Goal: Information Seeking & Learning: Learn about a topic

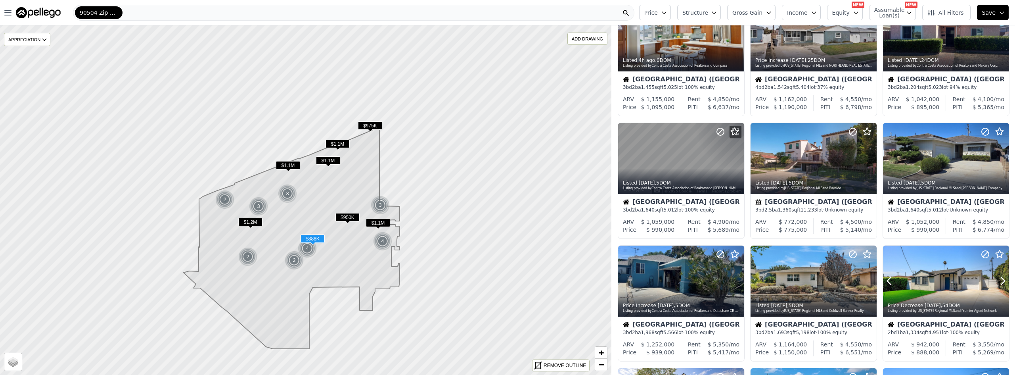
scroll to position [79, 0]
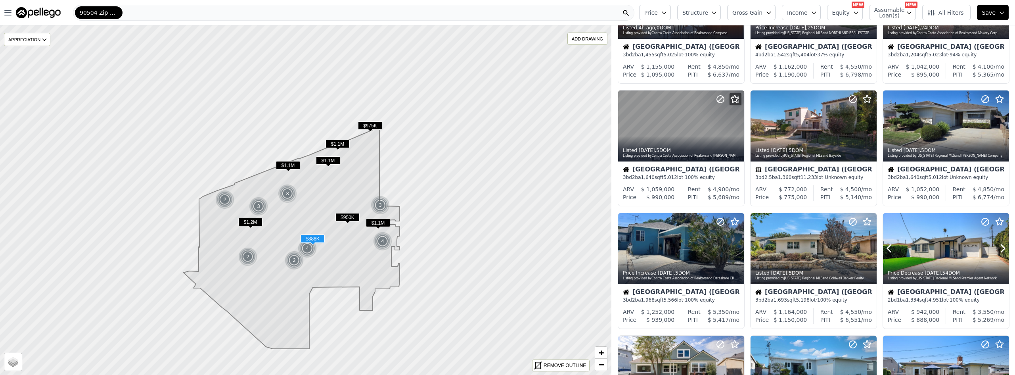
click at [929, 261] on div at bounding box center [946, 265] width 126 height 14
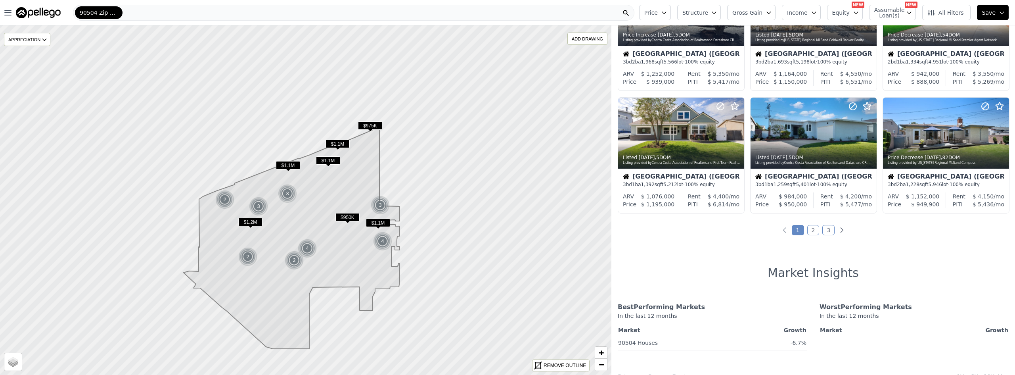
scroll to position [357, 0]
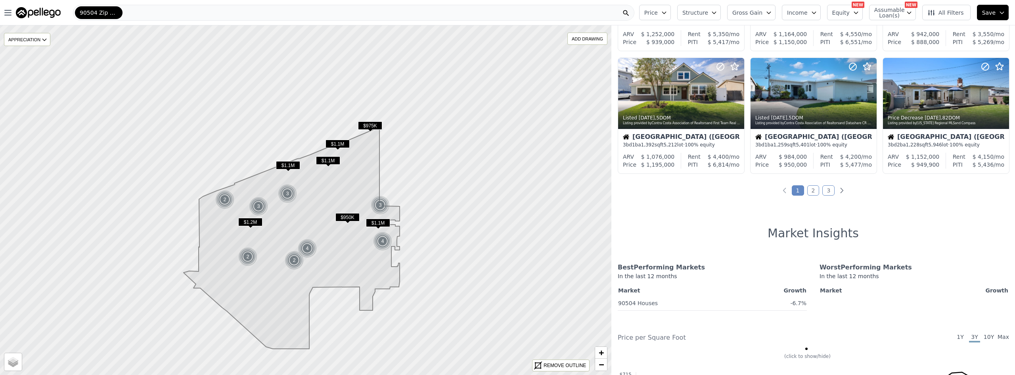
click at [812, 190] on link "2" at bounding box center [813, 190] width 12 height 10
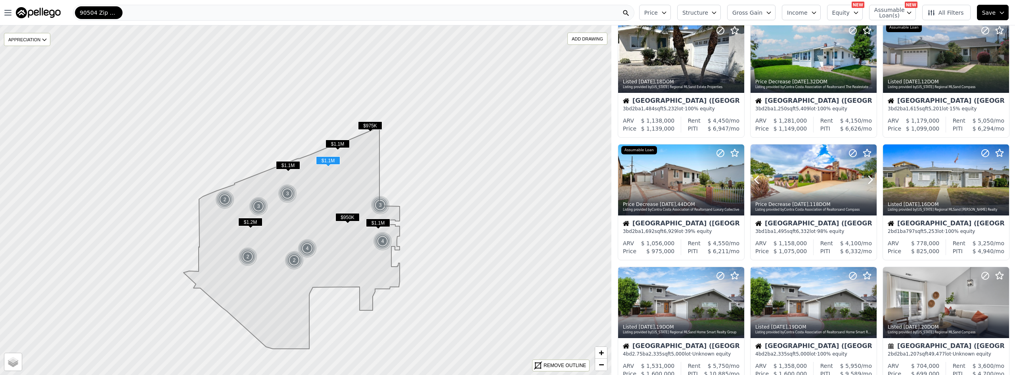
scroll to position [0, 0]
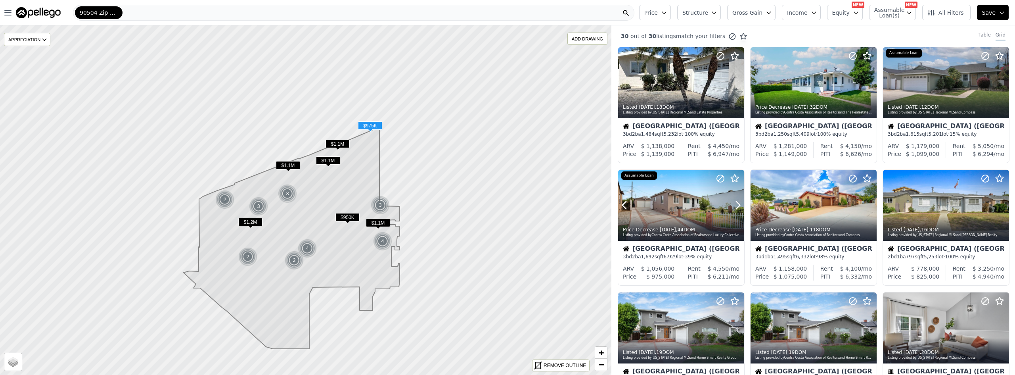
click at [688, 204] on div at bounding box center [681, 205] width 126 height 71
click at [984, 206] on div at bounding box center [983, 195] width 51 height 51
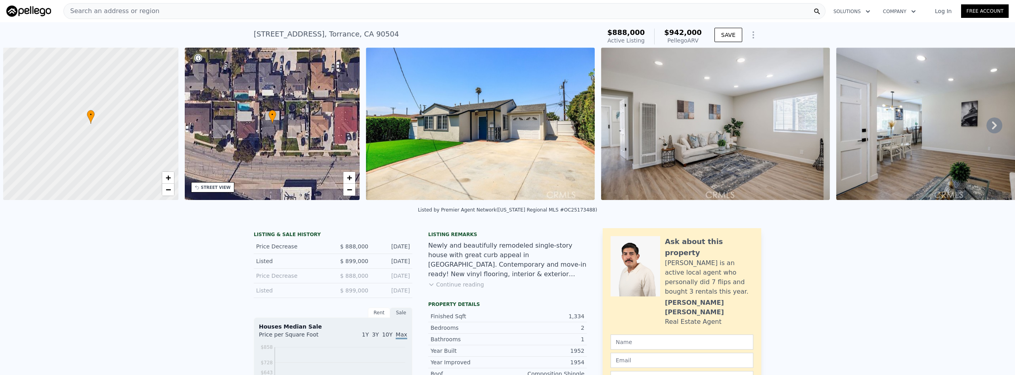
scroll to position [0, 3]
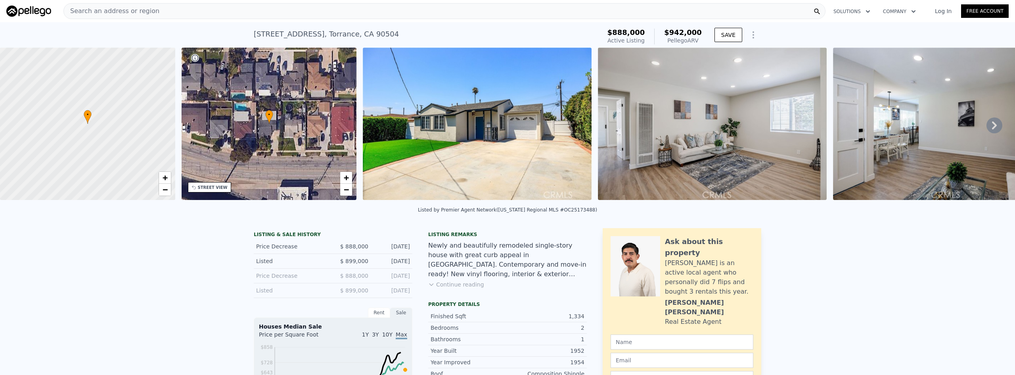
click at [527, 178] on img at bounding box center [477, 124] width 229 height 152
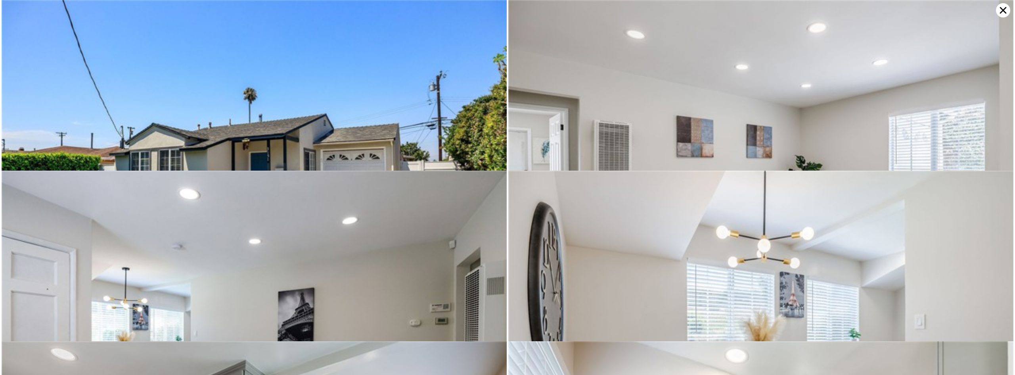
click at [1001, 10] on icon at bounding box center [1003, 10] width 14 height 14
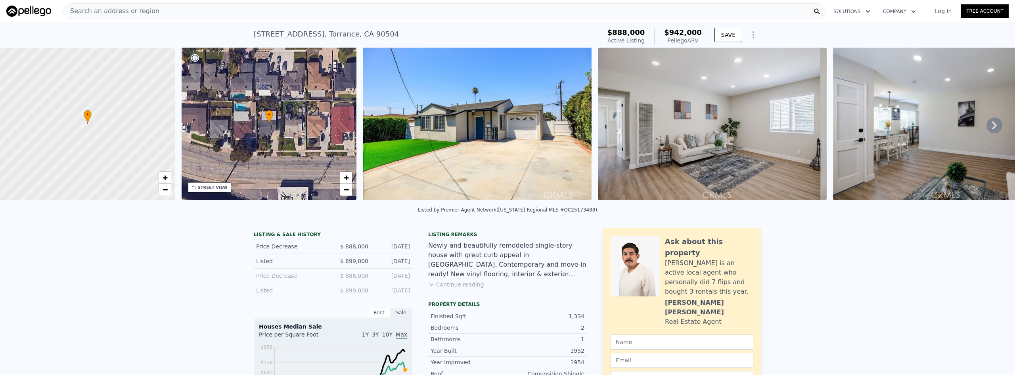
click at [992, 129] on icon at bounding box center [994, 125] width 5 height 8
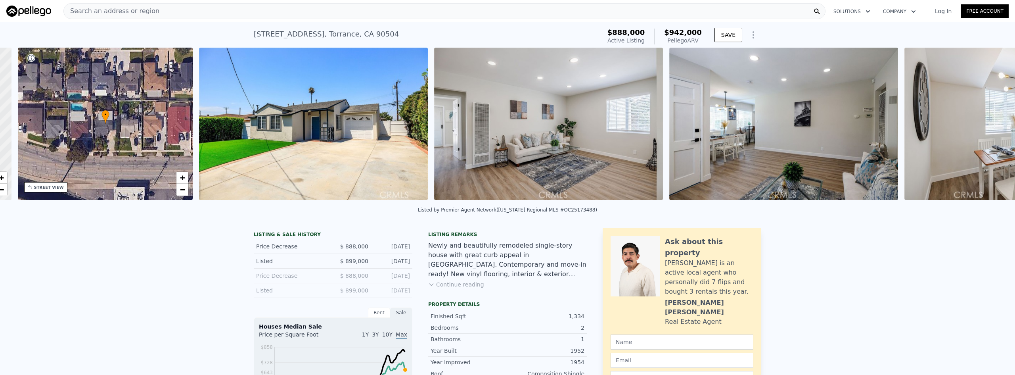
scroll to position [0, 185]
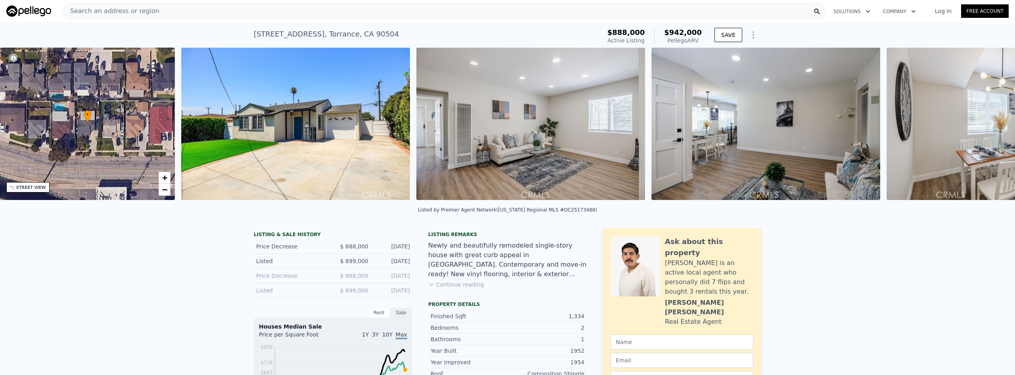
click at [988, 129] on div "• + − • + − STREET VIEW Loading... SATELLITE VIEW" at bounding box center [507, 125] width 1015 height 155
click at [992, 129] on icon at bounding box center [994, 125] width 5 height 8
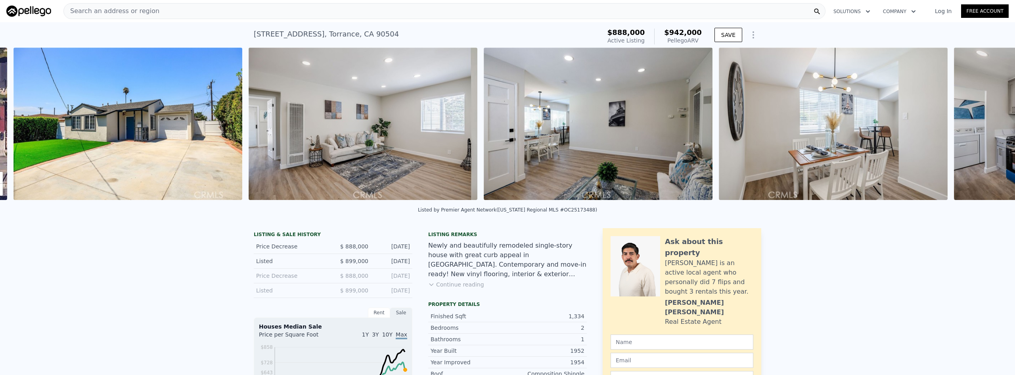
scroll to position [0, 363]
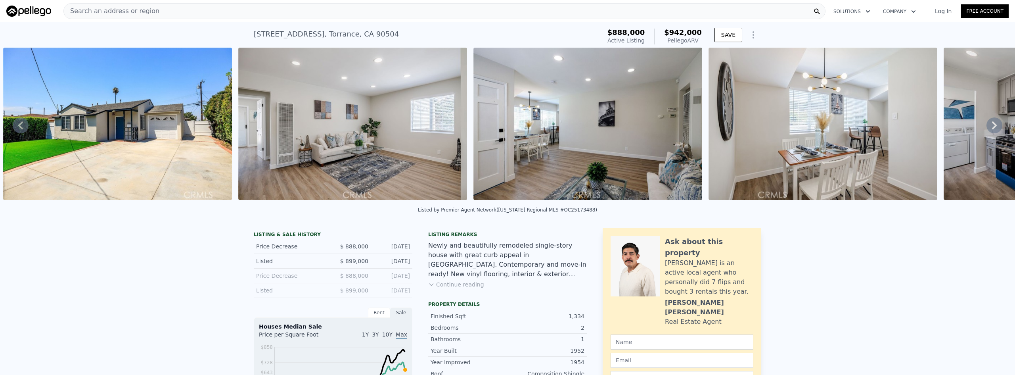
click at [988, 129] on div "• + − • + − STREET VIEW Loading... SATELLITE VIEW" at bounding box center [507, 125] width 1015 height 155
click at [987, 129] on icon at bounding box center [994, 125] width 16 height 16
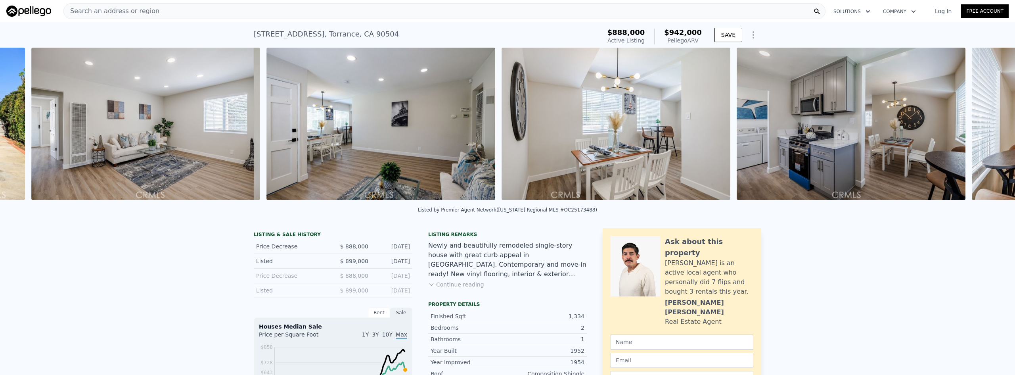
scroll to position [0, 598]
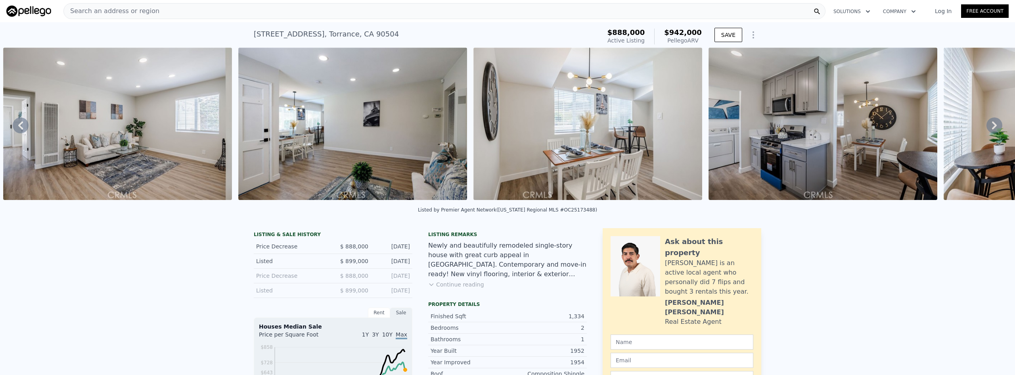
click at [987, 129] on icon at bounding box center [994, 125] width 16 height 16
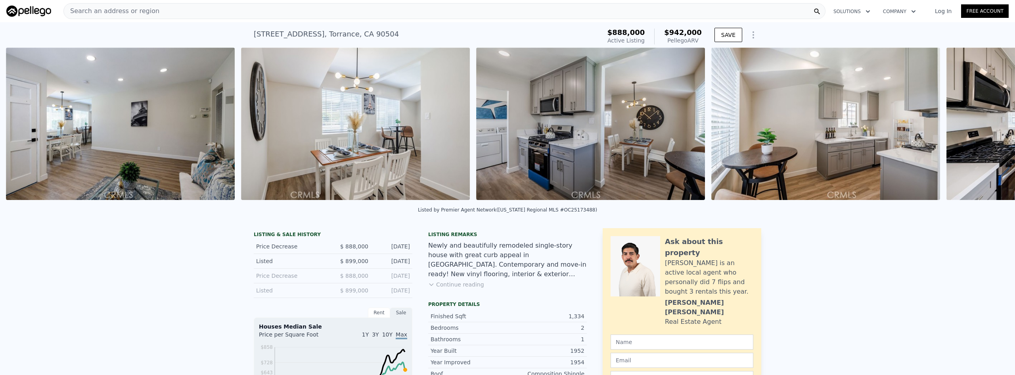
scroll to position [0, 833]
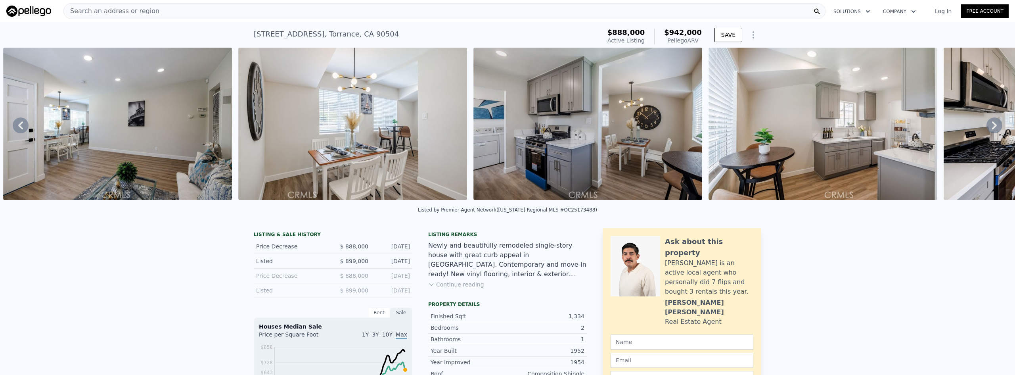
click at [987, 129] on div "• + − • + − STREET VIEW Loading... SATELLITE VIEW" at bounding box center [507, 125] width 1015 height 155
click at [16, 126] on icon at bounding box center [21, 125] width 16 height 16
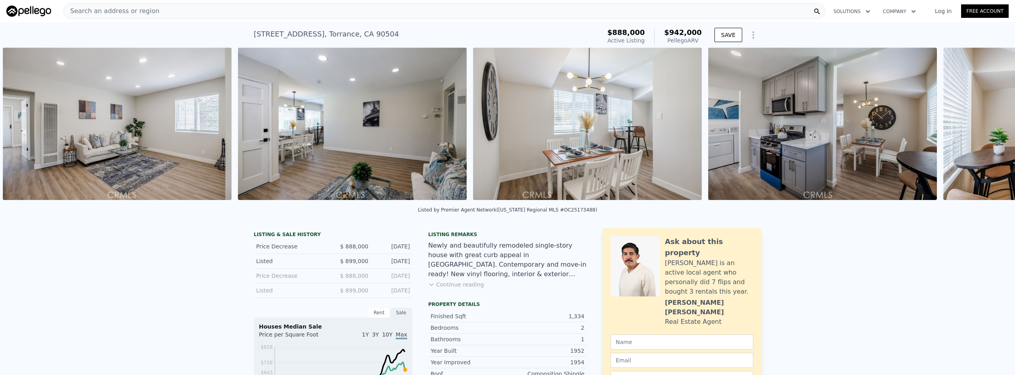
scroll to position [0, 598]
click at [16, 126] on img at bounding box center [117, 124] width 229 height 152
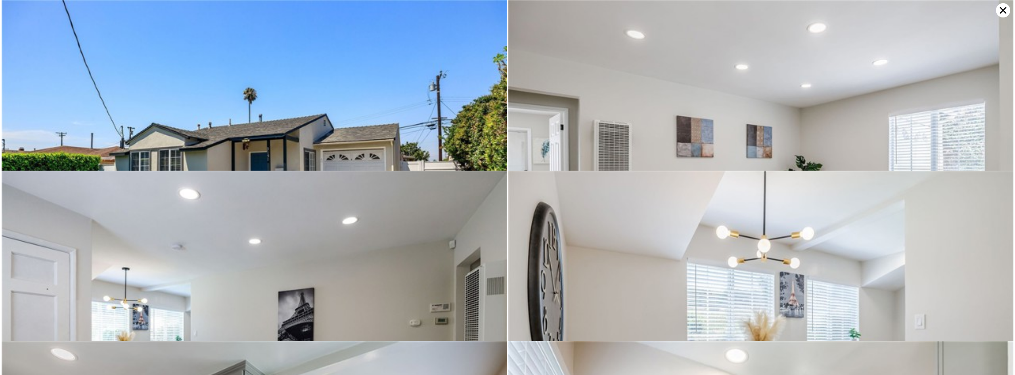
click at [1005, 13] on icon at bounding box center [1003, 10] width 14 height 14
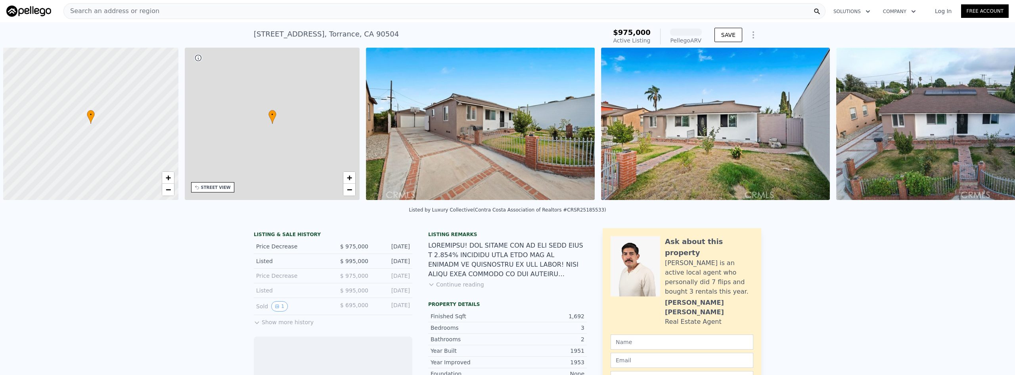
scroll to position [0, 3]
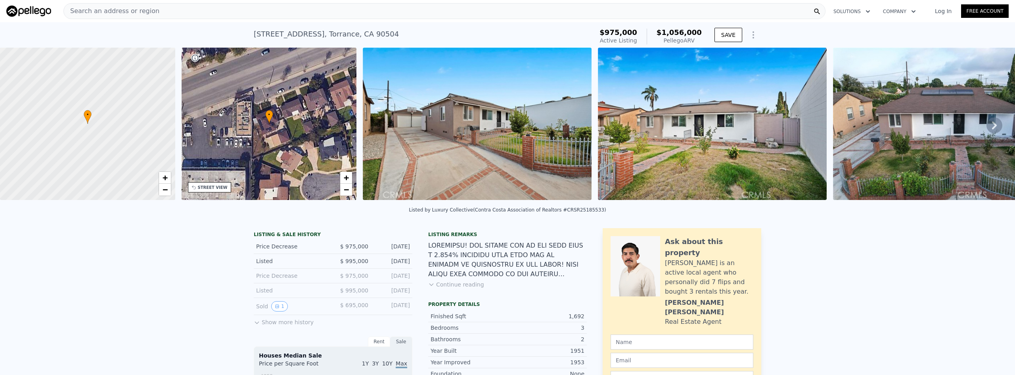
click at [535, 148] on img at bounding box center [477, 124] width 229 height 152
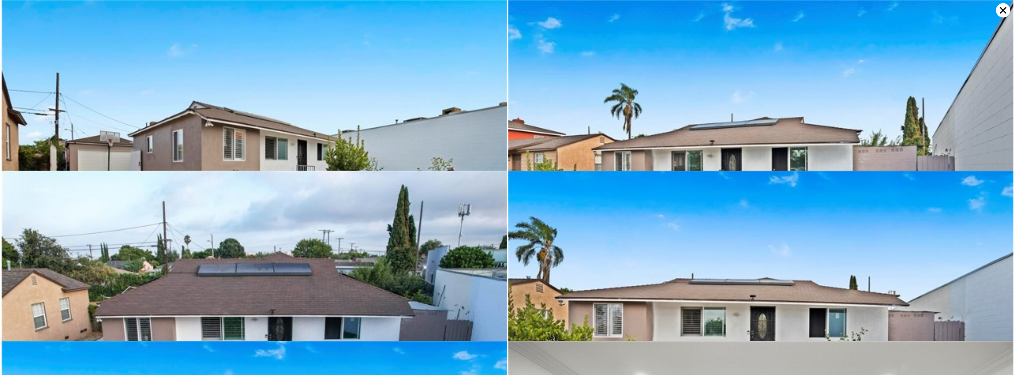
click at [998, 12] on icon at bounding box center [1003, 10] width 14 height 14
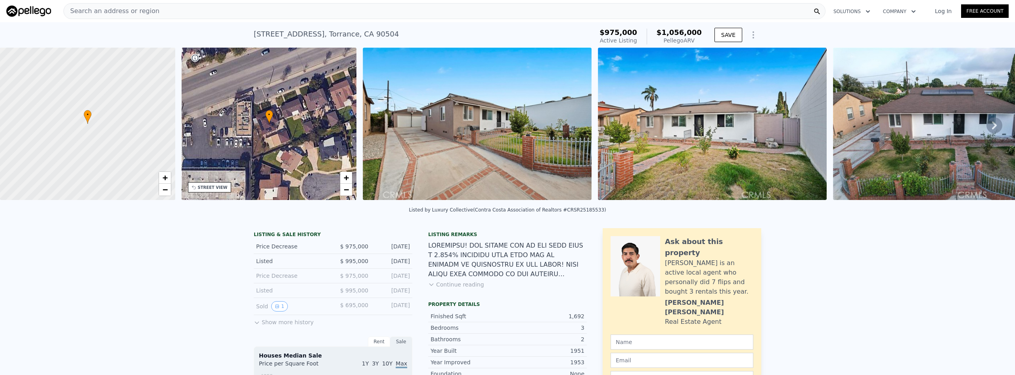
click at [770, 147] on img at bounding box center [712, 124] width 229 height 152
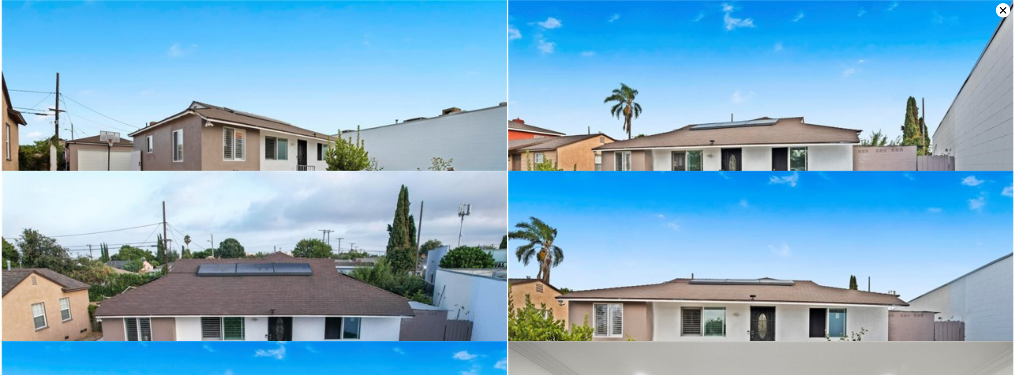
click at [1005, 9] on icon at bounding box center [1003, 10] width 14 height 14
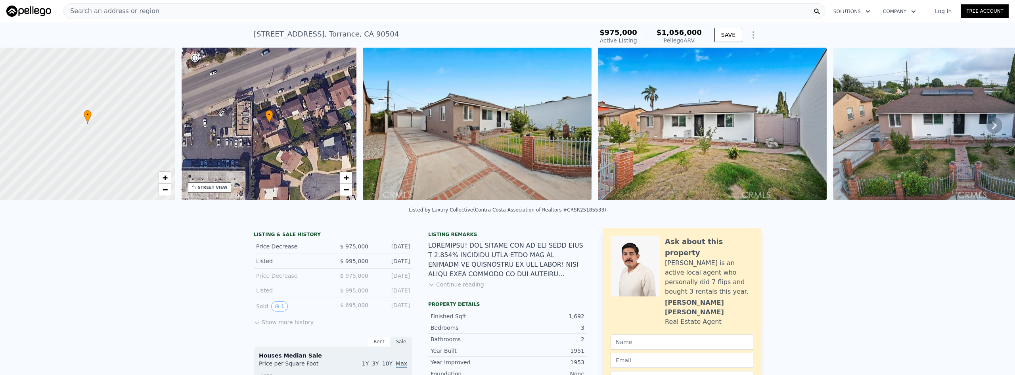
click at [992, 125] on icon at bounding box center [994, 125] width 5 height 8
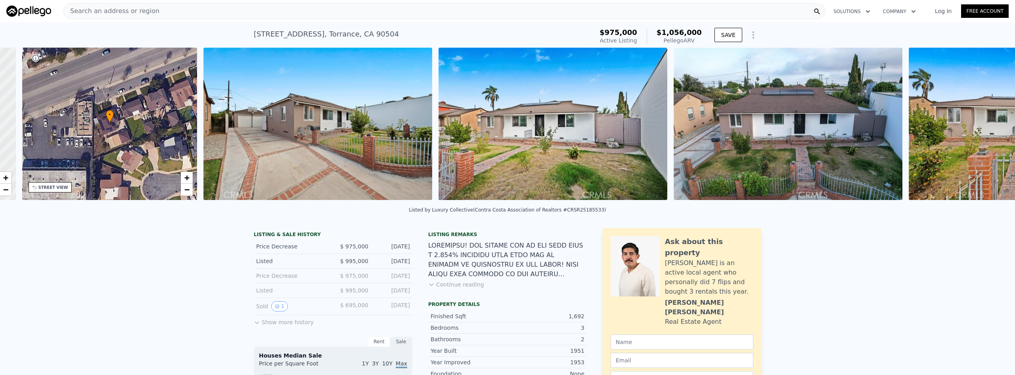
scroll to position [0, 185]
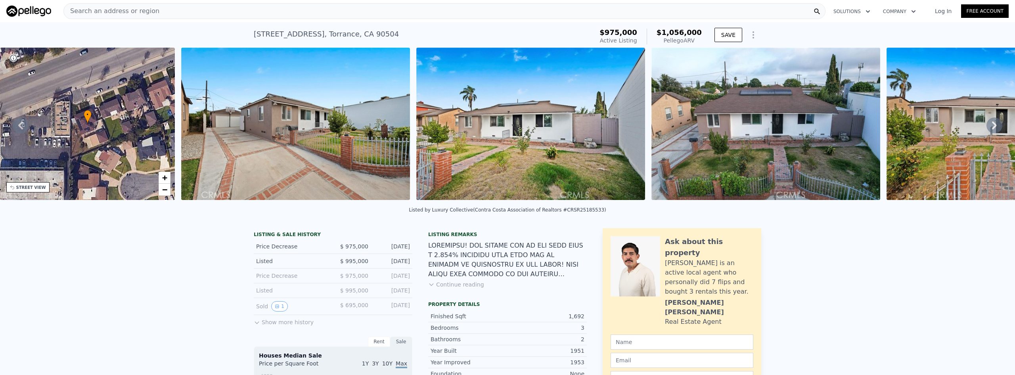
click at [992, 125] on icon at bounding box center [994, 125] width 5 height 8
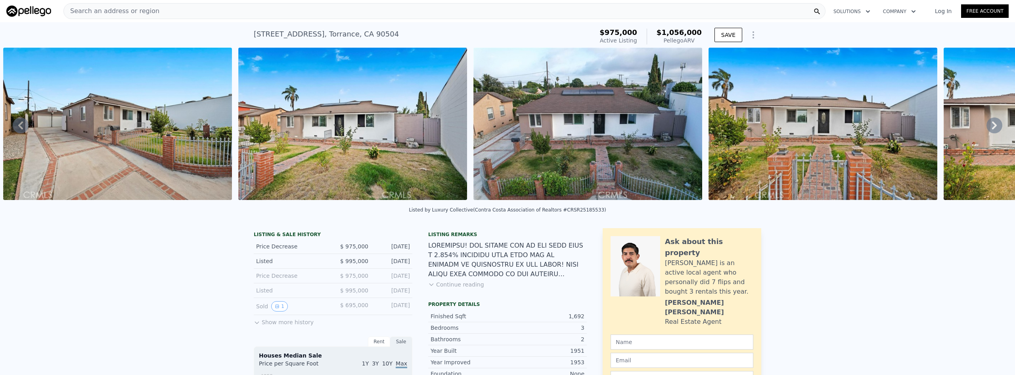
click at [992, 125] on icon at bounding box center [994, 125] width 5 height 8
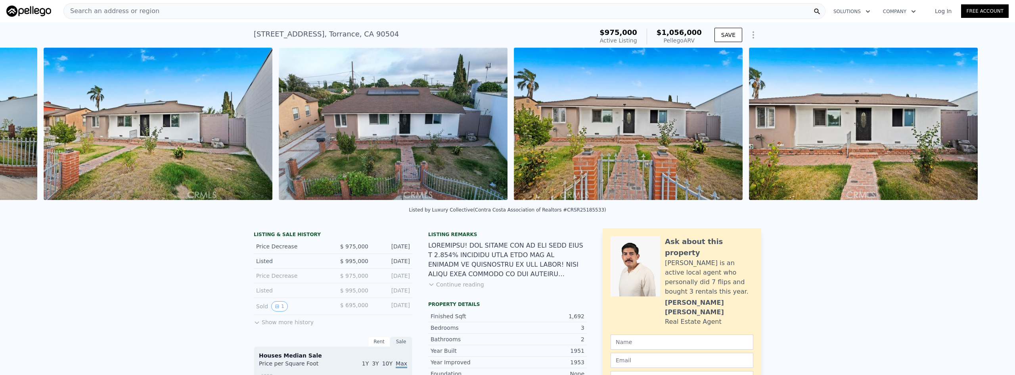
scroll to position [0, 598]
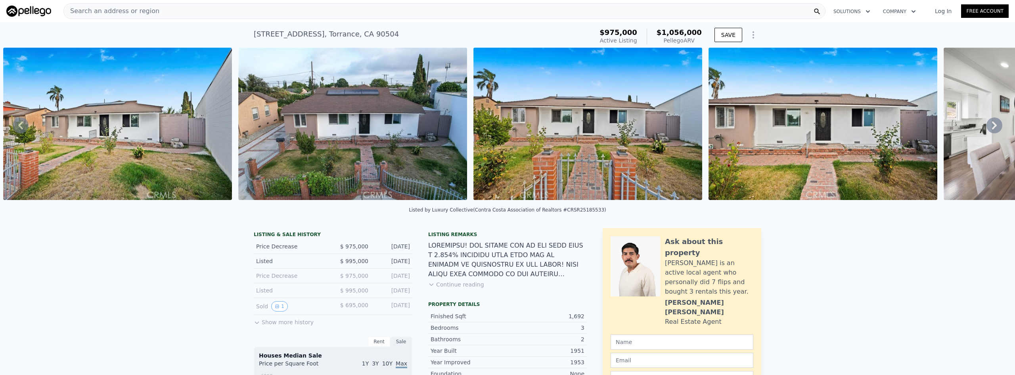
click at [992, 125] on icon at bounding box center [994, 125] width 5 height 8
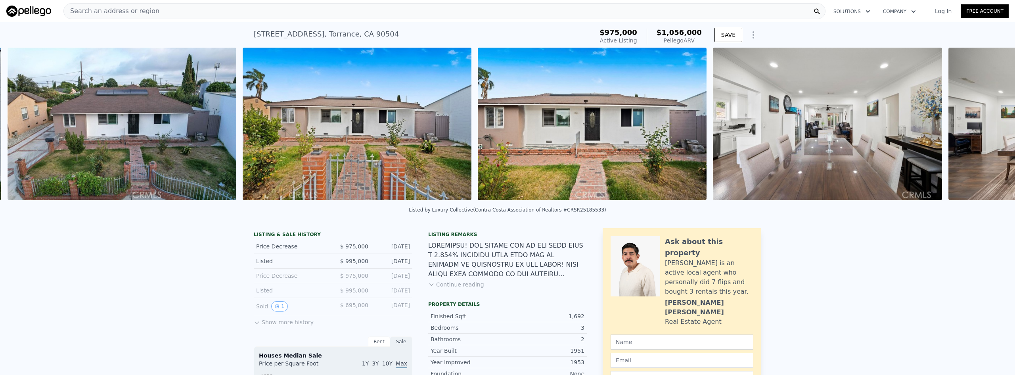
scroll to position [0, 833]
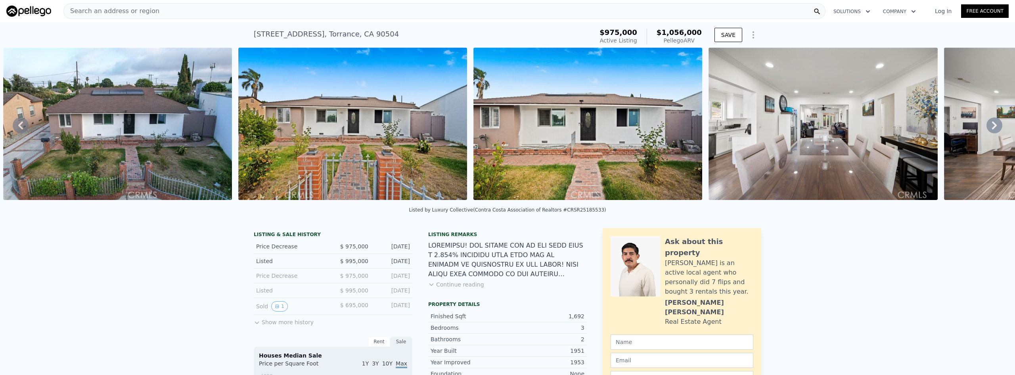
click at [992, 125] on icon at bounding box center [994, 125] width 5 height 8
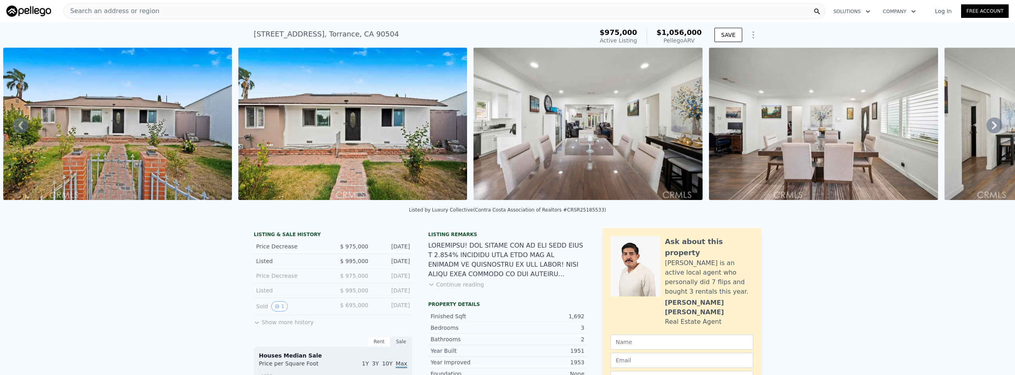
click at [992, 125] on icon at bounding box center [994, 125] width 5 height 8
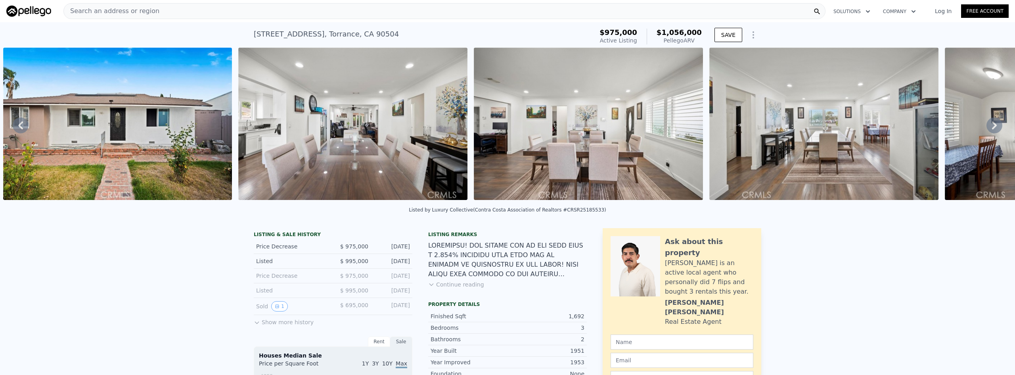
click at [992, 125] on icon at bounding box center [994, 125] width 5 height 8
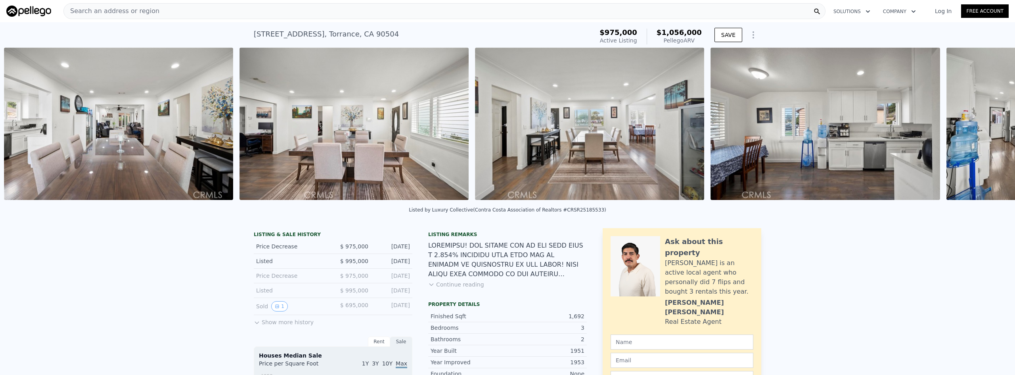
scroll to position [0, 1538]
click at [987, 125] on div "• + − • + − STREET VIEW Loading... SATELLITE VIEW" at bounding box center [507, 125] width 1015 height 155
click at [992, 125] on icon at bounding box center [994, 125] width 5 height 8
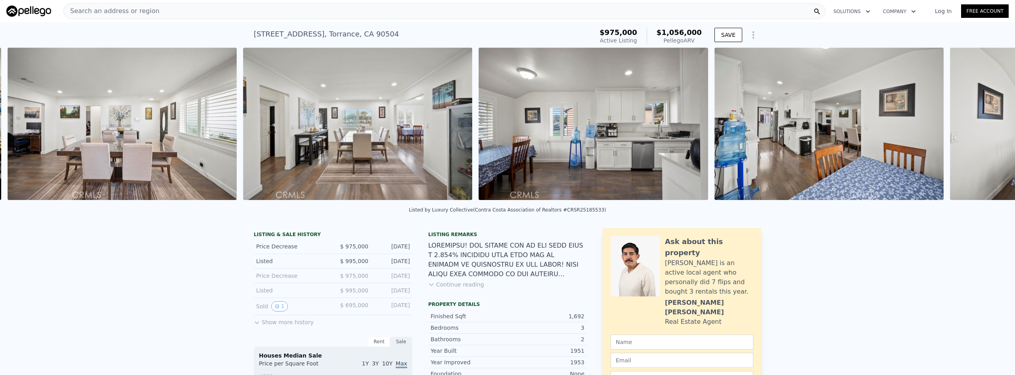
scroll to position [0, 1773]
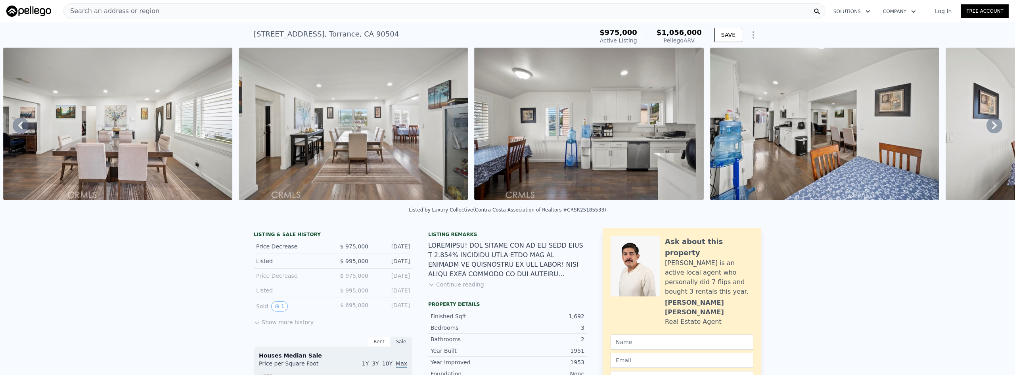
click at [992, 125] on icon at bounding box center [994, 125] width 5 height 8
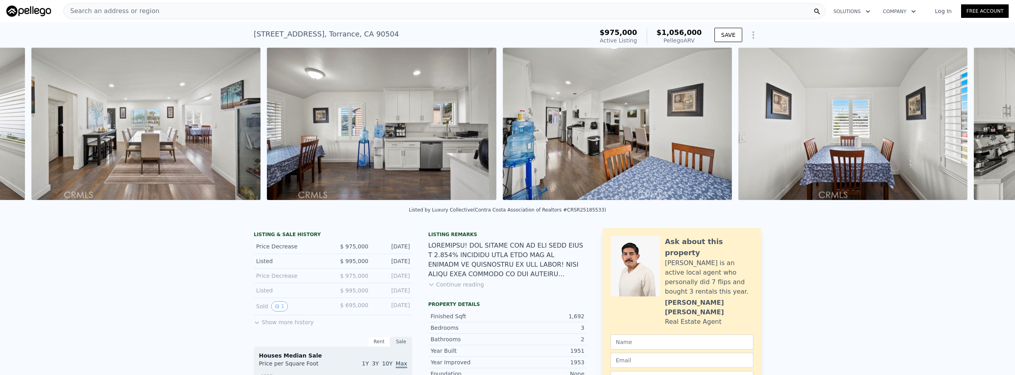
scroll to position [0, 2009]
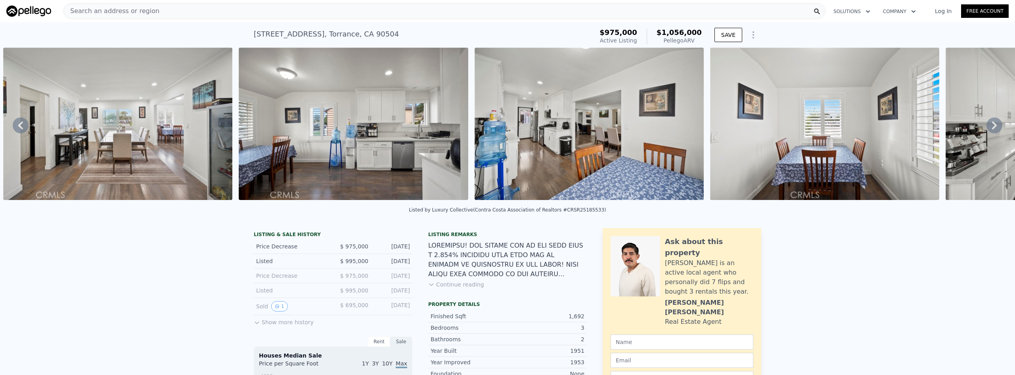
click at [992, 125] on icon at bounding box center [994, 125] width 5 height 8
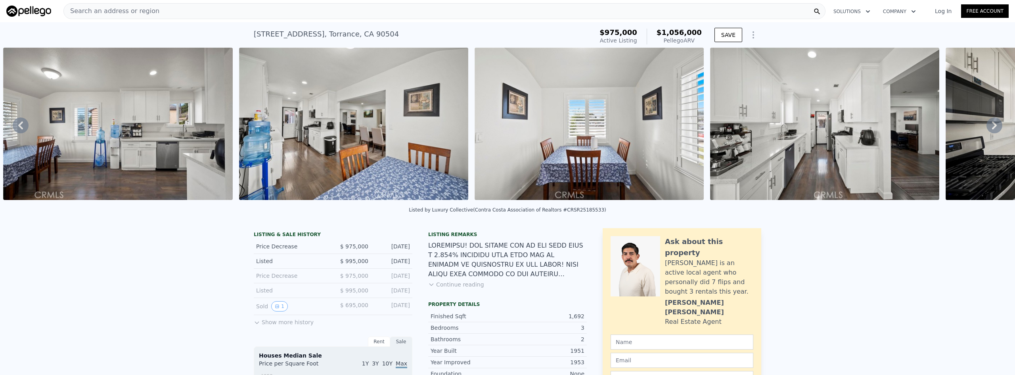
click at [992, 125] on icon at bounding box center [994, 125] width 5 height 8
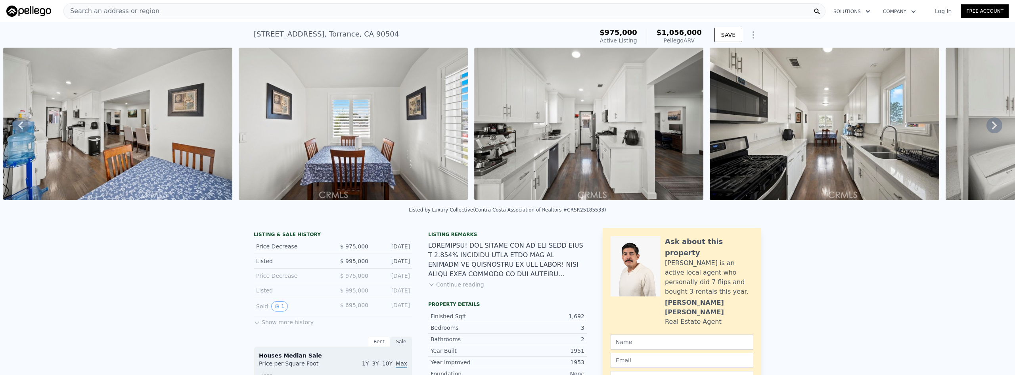
click at [992, 125] on icon at bounding box center [994, 125] width 5 height 8
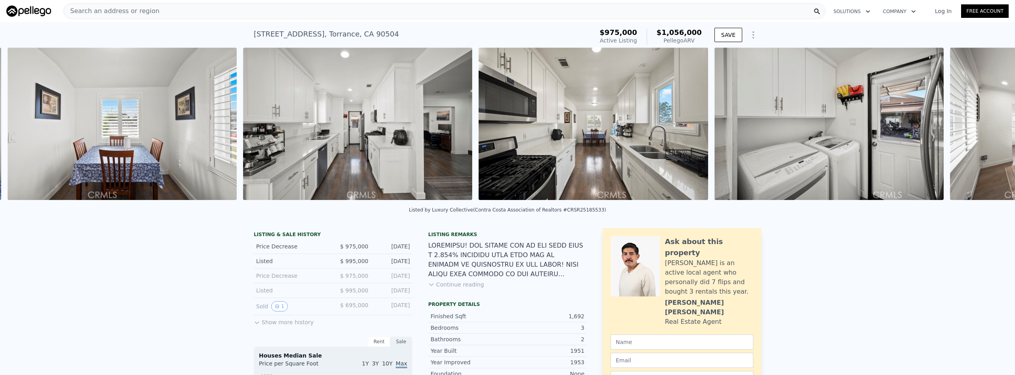
scroll to position [0, 2715]
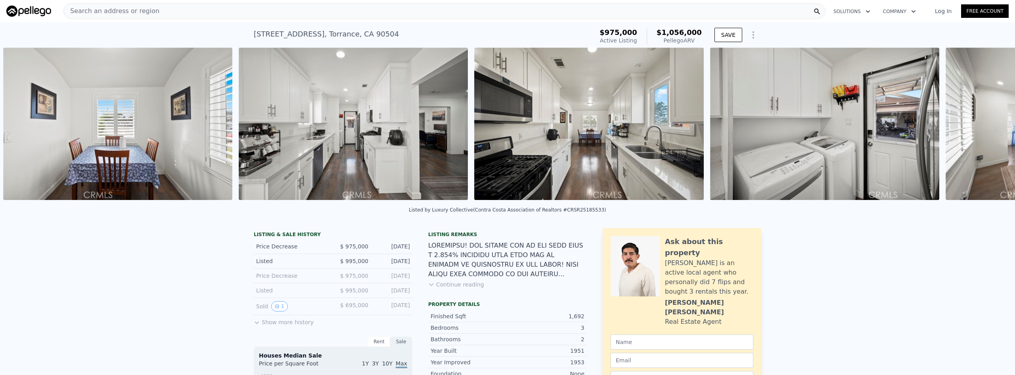
click at [987, 125] on div "• + − • + − STREET VIEW Loading... SATELLITE VIEW" at bounding box center [507, 125] width 1015 height 155
click at [992, 125] on icon at bounding box center [994, 125] width 5 height 8
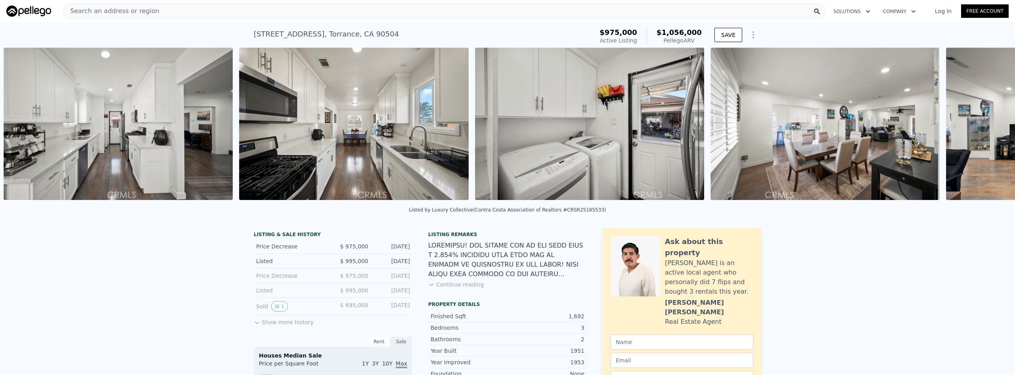
scroll to position [0, 2951]
click at [992, 125] on icon at bounding box center [994, 125] width 5 height 8
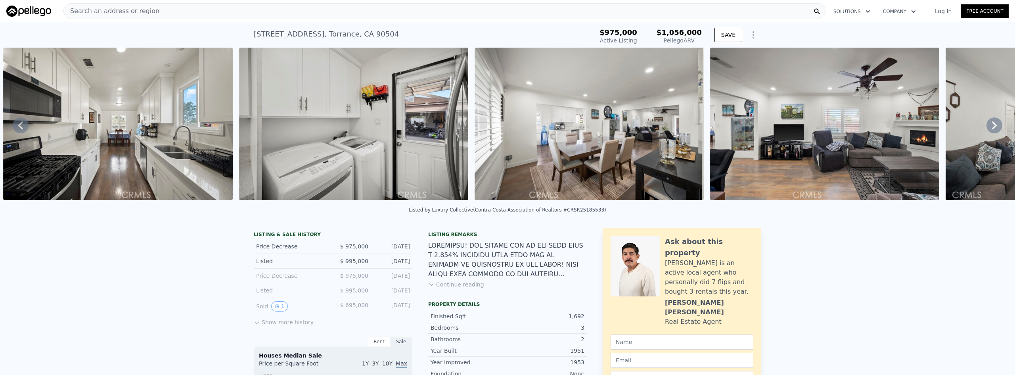
click at [992, 125] on icon at bounding box center [994, 125] width 5 height 8
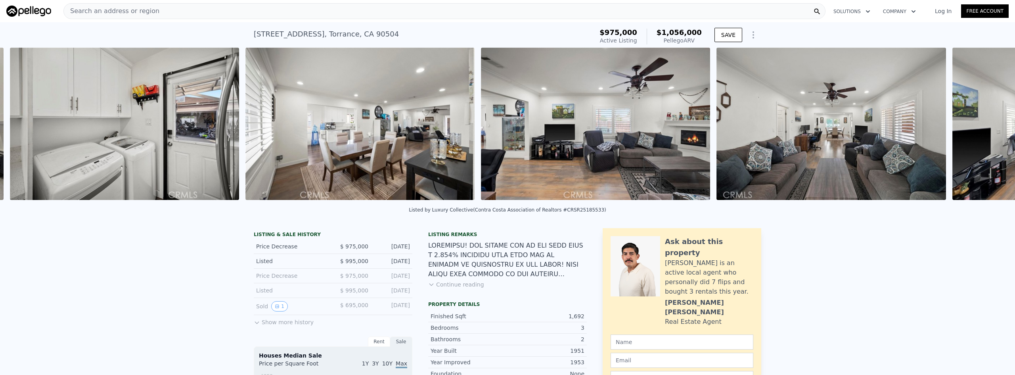
scroll to position [0, 3422]
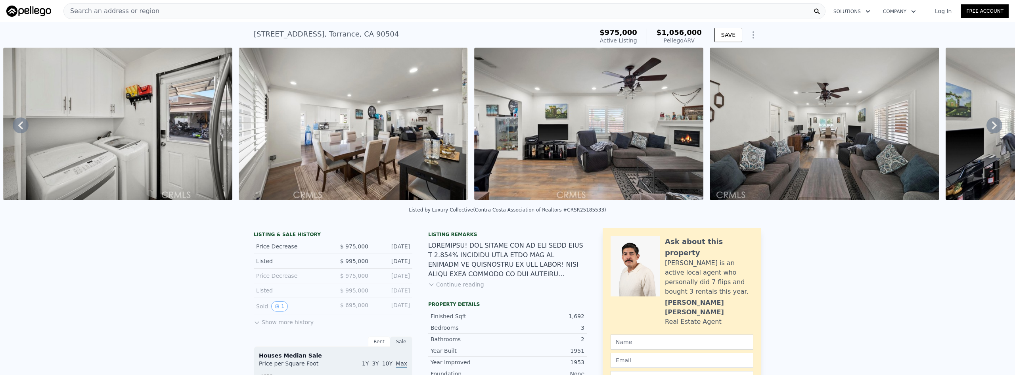
click at [987, 125] on div "• + − • + − STREET VIEW Loading... SATELLITE VIEW" at bounding box center [507, 125] width 1015 height 155
click at [992, 125] on icon at bounding box center [994, 125] width 5 height 8
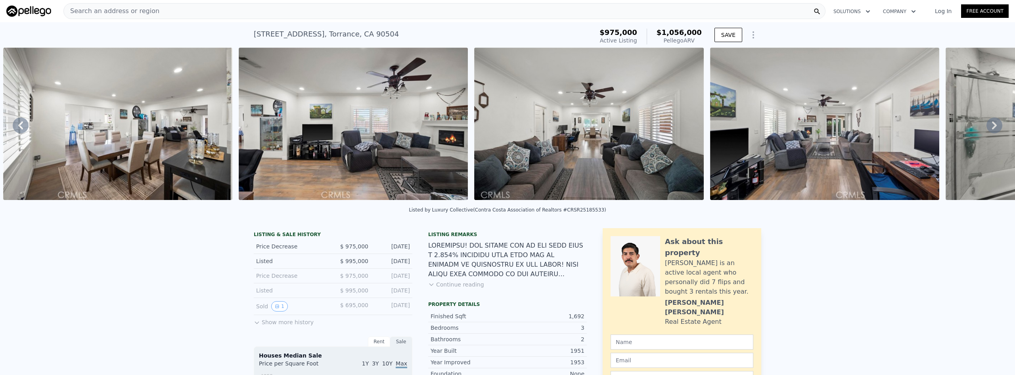
click at [992, 125] on icon at bounding box center [994, 125] width 5 height 8
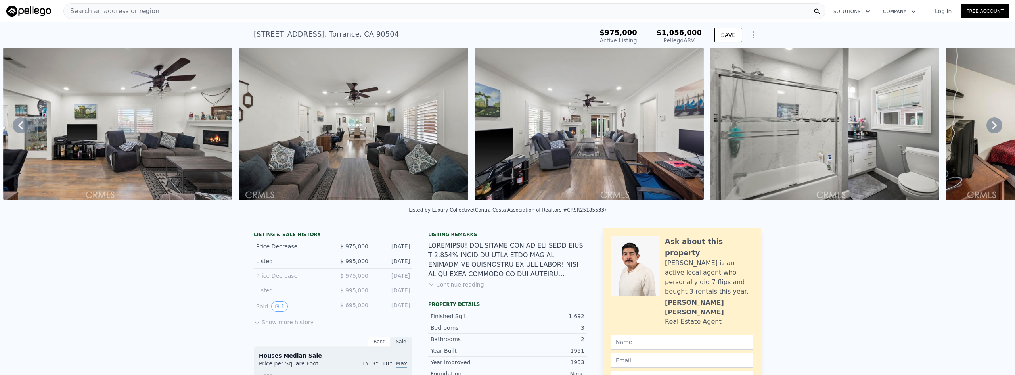
click at [992, 125] on icon at bounding box center [994, 125] width 5 height 8
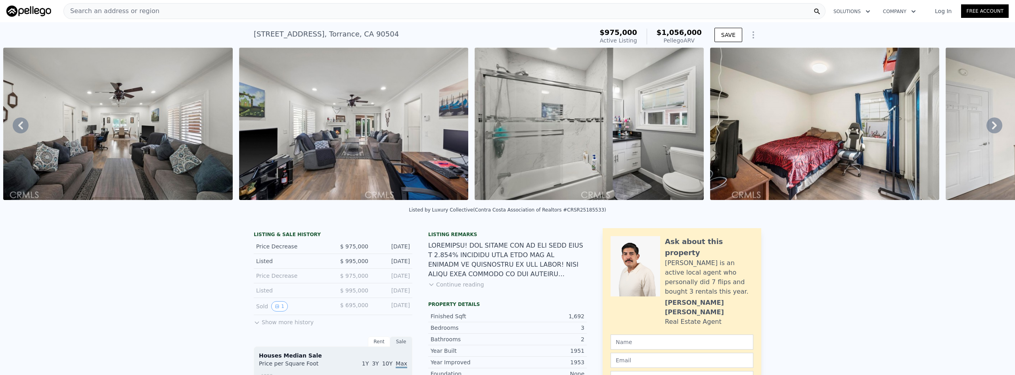
click at [992, 125] on icon at bounding box center [994, 125] width 5 height 8
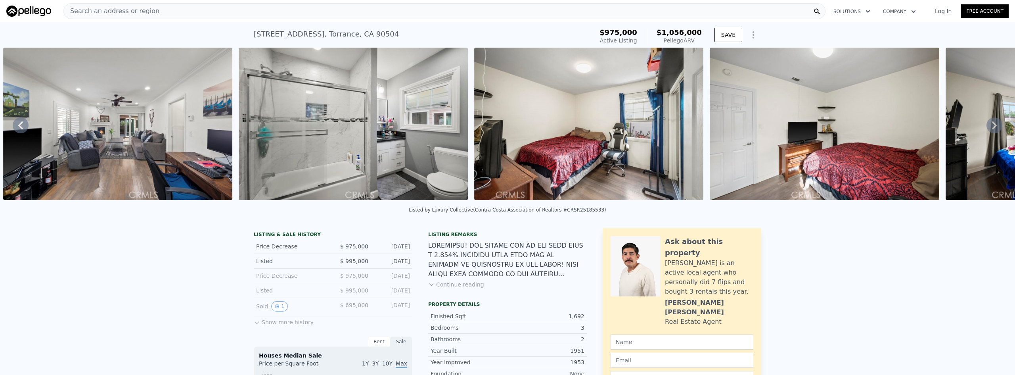
click at [992, 125] on icon at bounding box center [994, 125] width 5 height 8
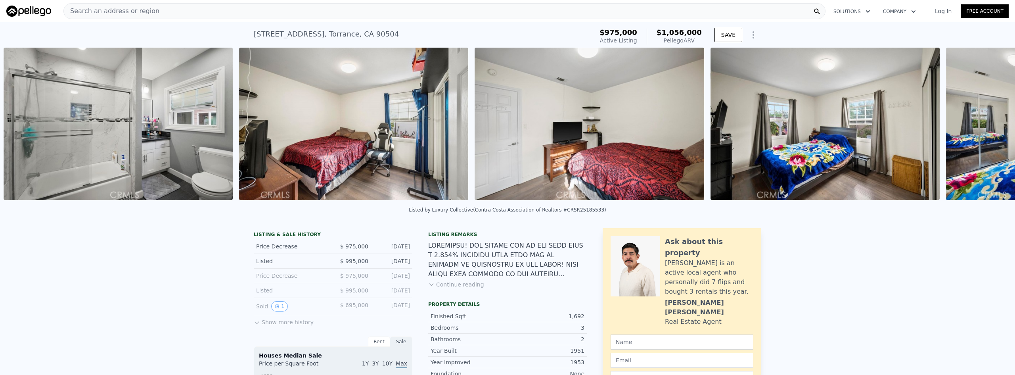
scroll to position [0, 4599]
click at [987, 125] on div "• + − • + − STREET VIEW Loading... SATELLITE VIEW" at bounding box center [507, 125] width 1015 height 155
click at [992, 129] on icon at bounding box center [994, 125] width 5 height 8
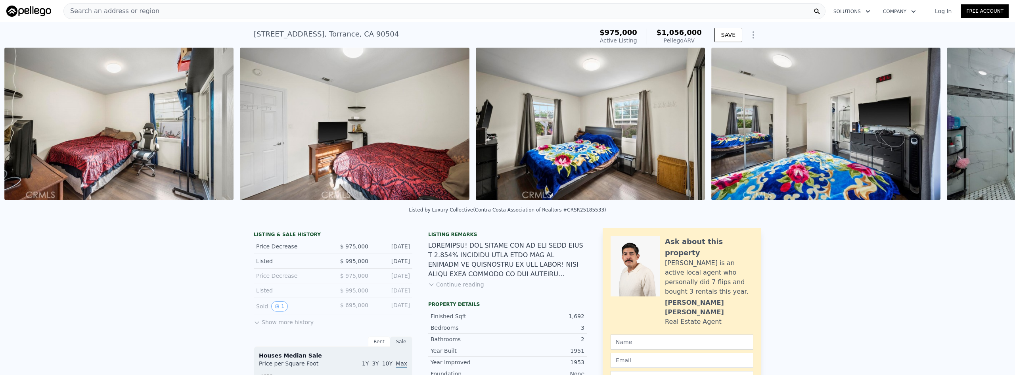
scroll to position [0, 4835]
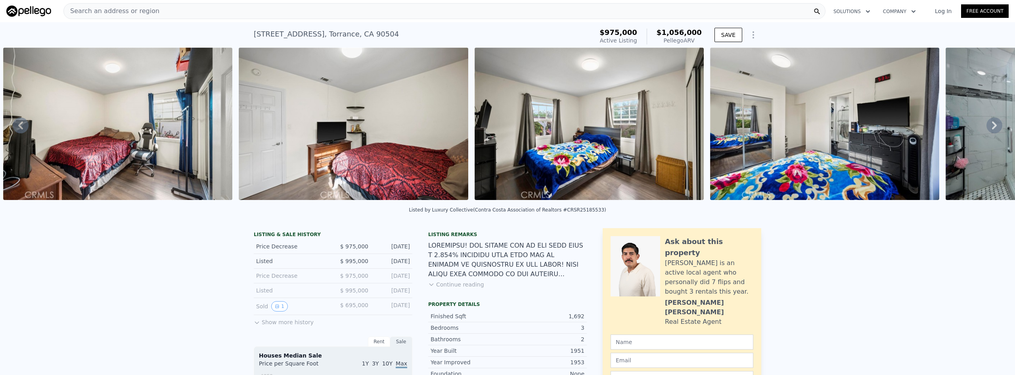
click at [987, 132] on div "• + − • + − STREET VIEW Loading... SATELLITE VIEW" at bounding box center [507, 125] width 1015 height 155
click at [986, 128] on icon at bounding box center [994, 125] width 16 height 16
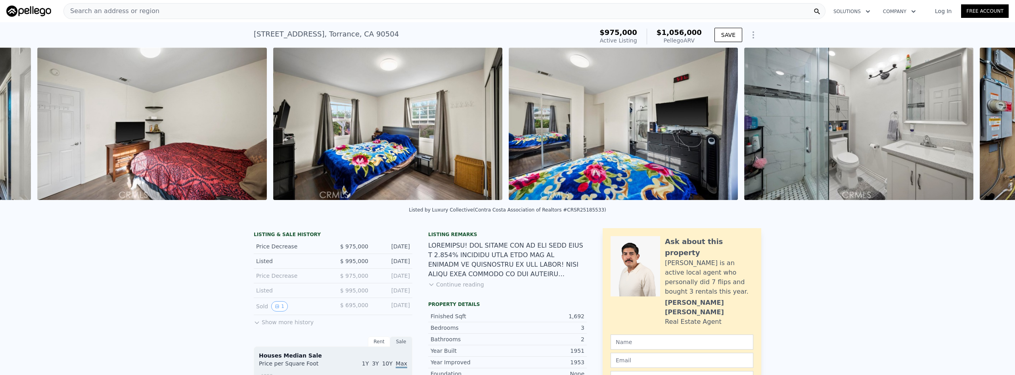
scroll to position [0, 5070]
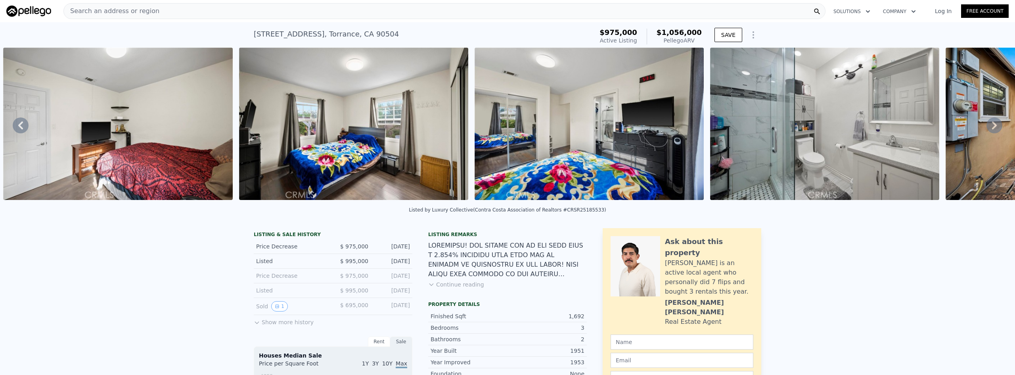
click at [986, 128] on div "• + − • + − STREET VIEW Loading... SATELLITE VIEW" at bounding box center [507, 125] width 1015 height 155
click at [986, 128] on icon at bounding box center [994, 125] width 16 height 16
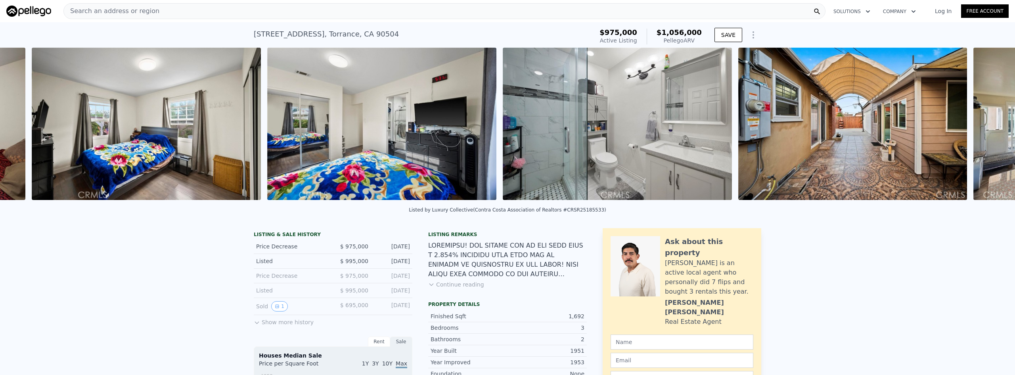
scroll to position [0, 5306]
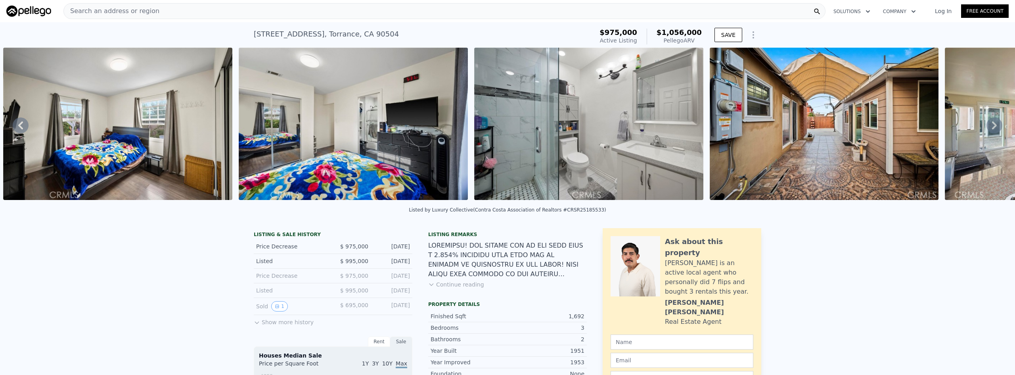
click at [986, 128] on icon at bounding box center [994, 125] width 16 height 16
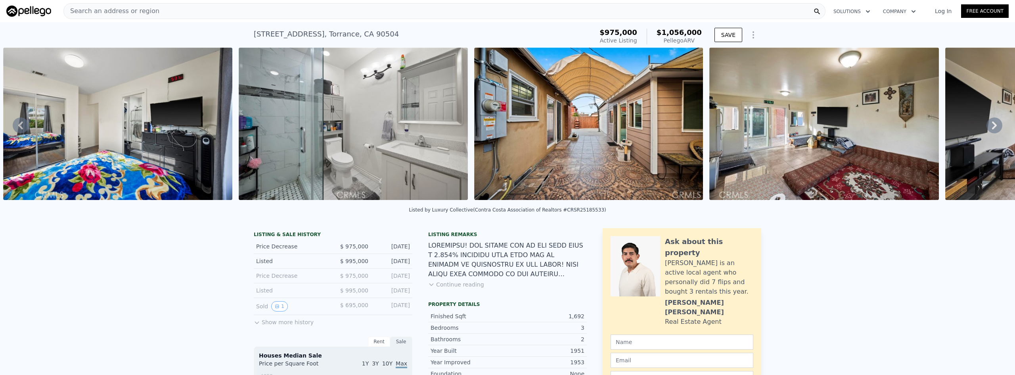
click at [986, 128] on icon at bounding box center [994, 125] width 16 height 16
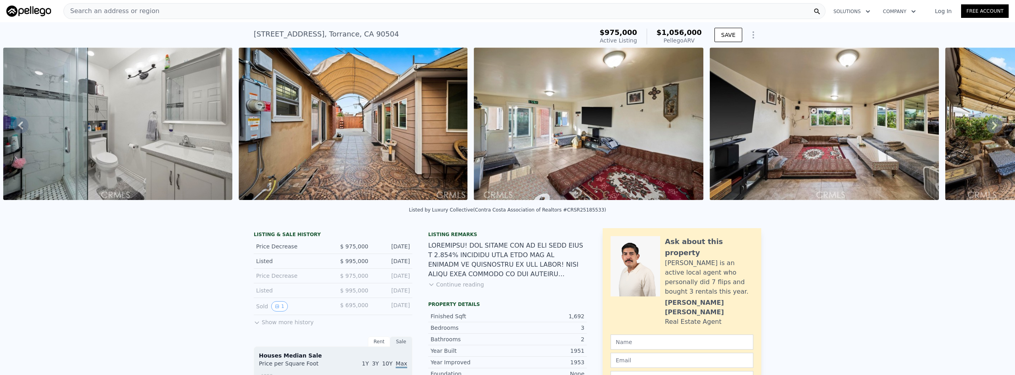
click at [986, 128] on icon at bounding box center [994, 125] width 16 height 16
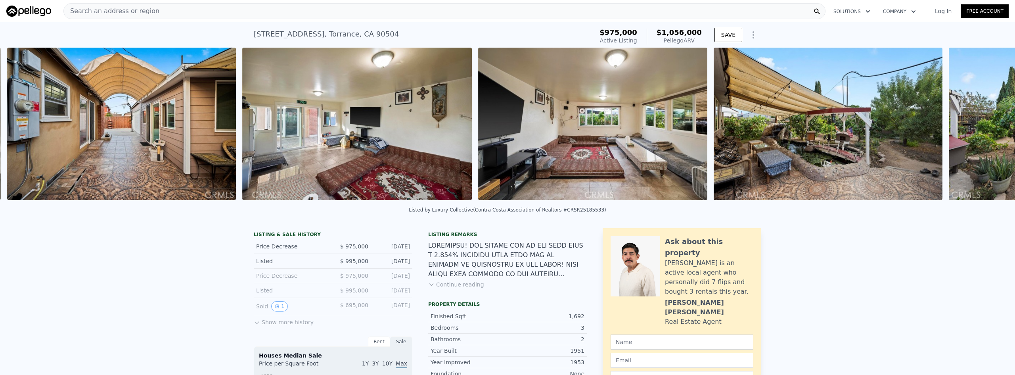
scroll to position [0, 6012]
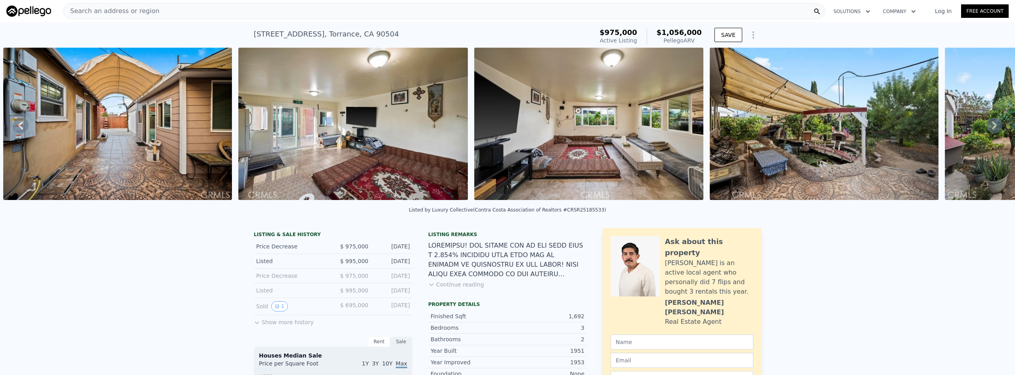
click at [986, 128] on icon at bounding box center [994, 125] width 16 height 16
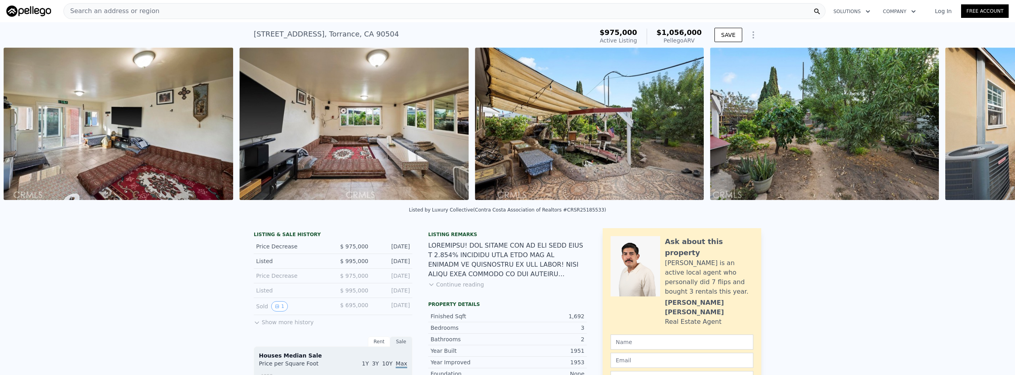
scroll to position [0, 6247]
click at [986, 128] on icon at bounding box center [994, 125] width 16 height 16
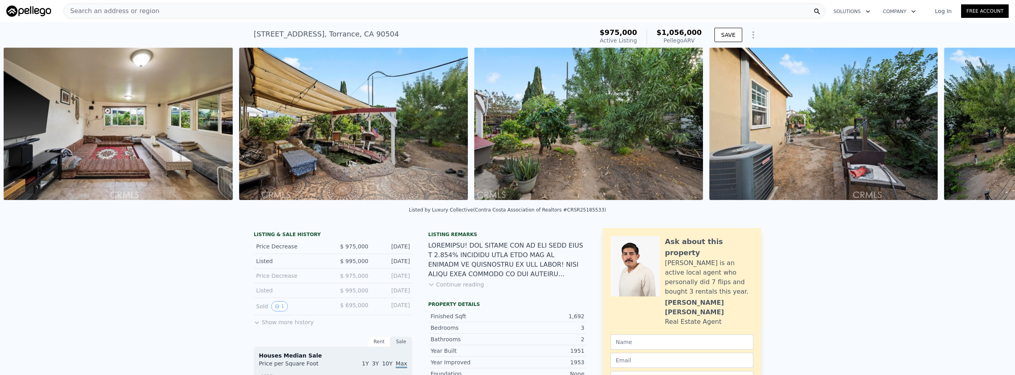
scroll to position [0, 6483]
click at [986, 128] on icon at bounding box center [994, 125] width 16 height 16
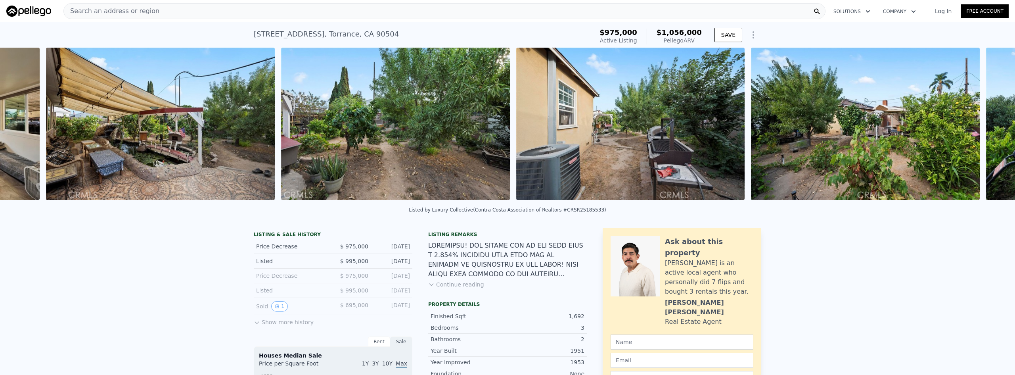
scroll to position [0, 6719]
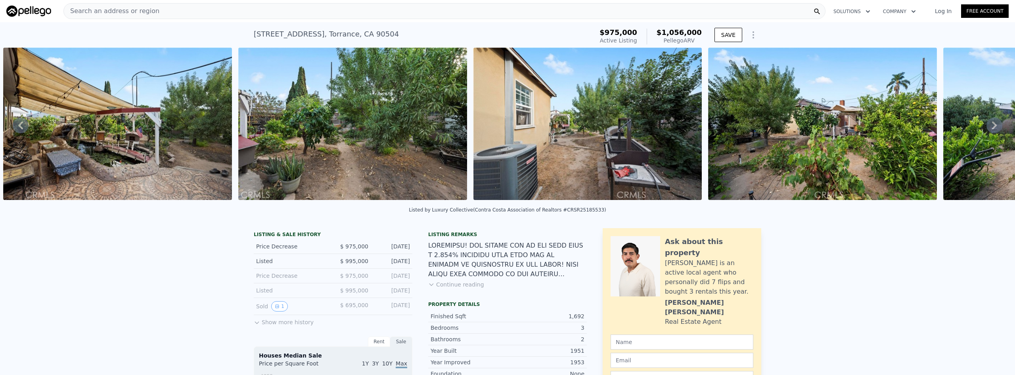
click at [986, 128] on icon at bounding box center [994, 125] width 16 height 16
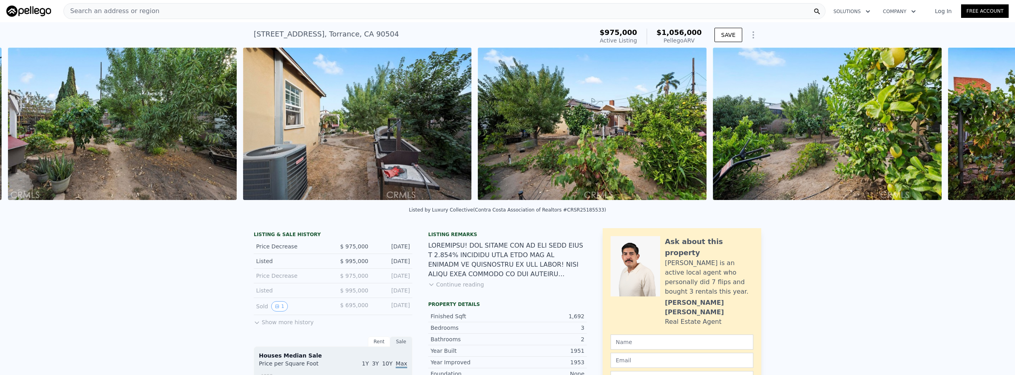
scroll to position [0, 6954]
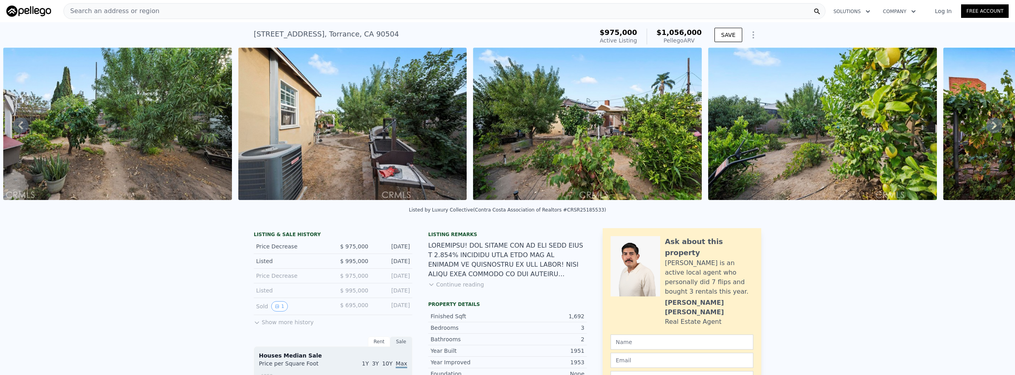
click at [986, 128] on icon at bounding box center [994, 125] width 16 height 16
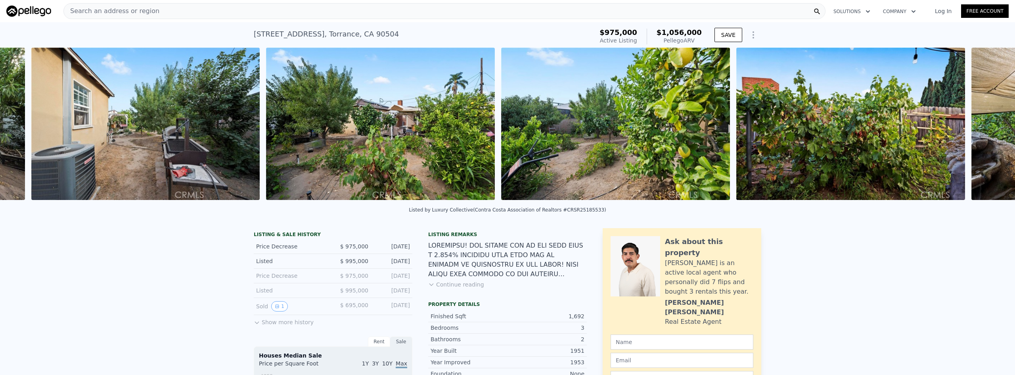
scroll to position [0, 7189]
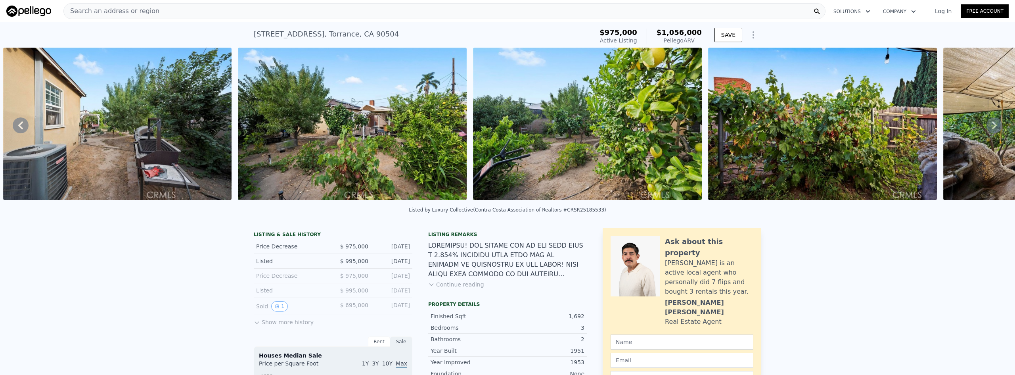
click at [986, 128] on icon at bounding box center [994, 125] width 16 height 16
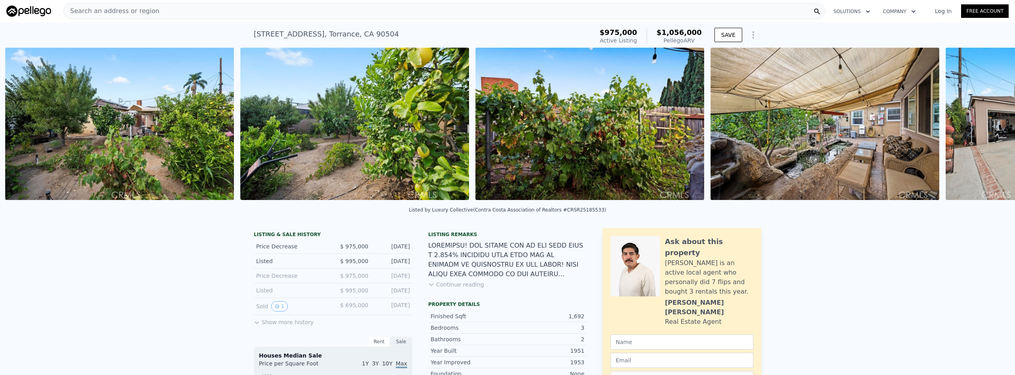
scroll to position [0, 7423]
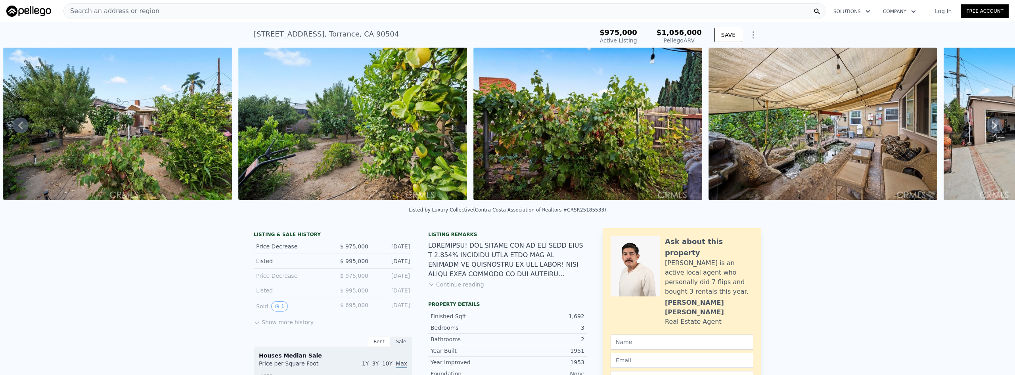
click at [986, 128] on icon at bounding box center [994, 125] width 16 height 16
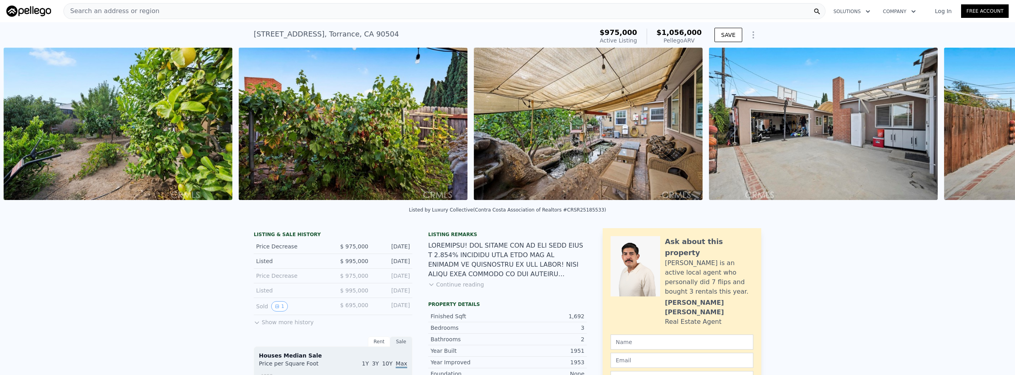
scroll to position [0, 7658]
click at [452, 288] on button "Continue reading" at bounding box center [456, 284] width 56 height 8
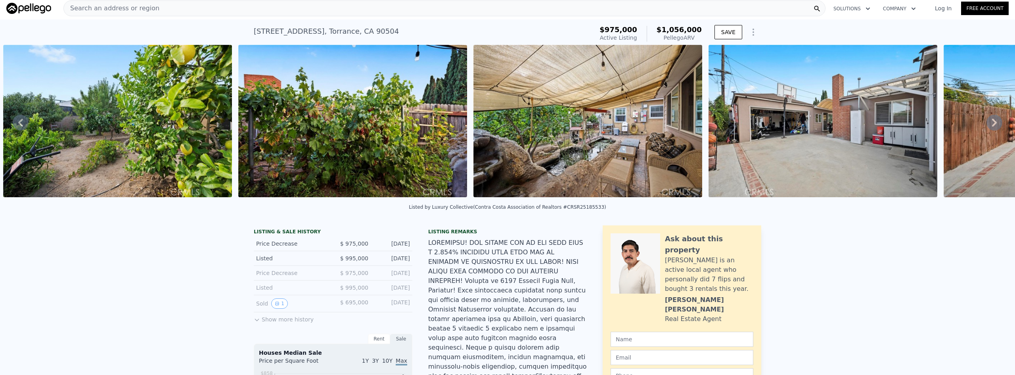
scroll to position [0, 0]
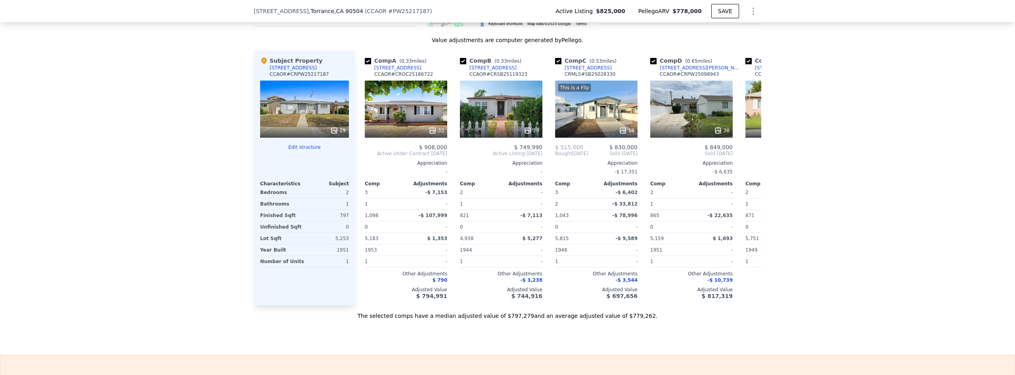
scroll to position [790, 0]
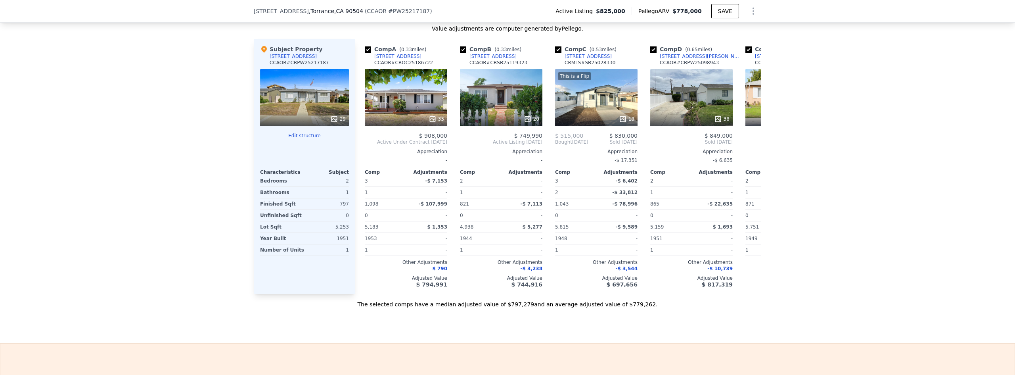
click at [501, 88] on div "20" at bounding box center [501, 97] width 82 height 57
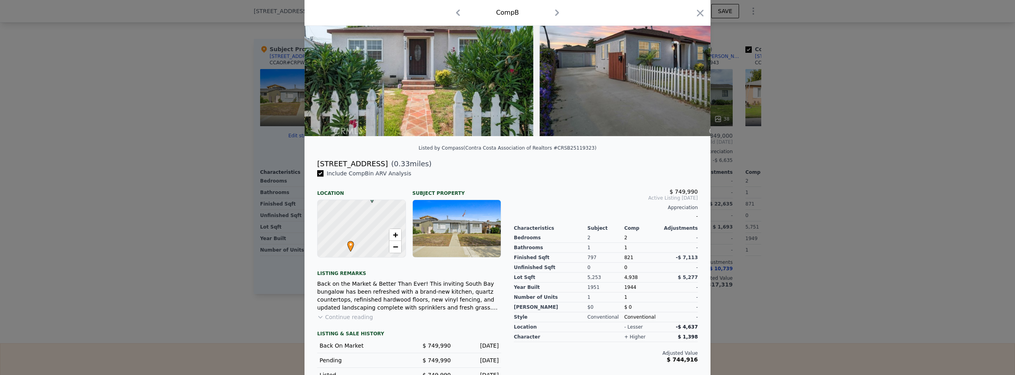
scroll to position [79, 0]
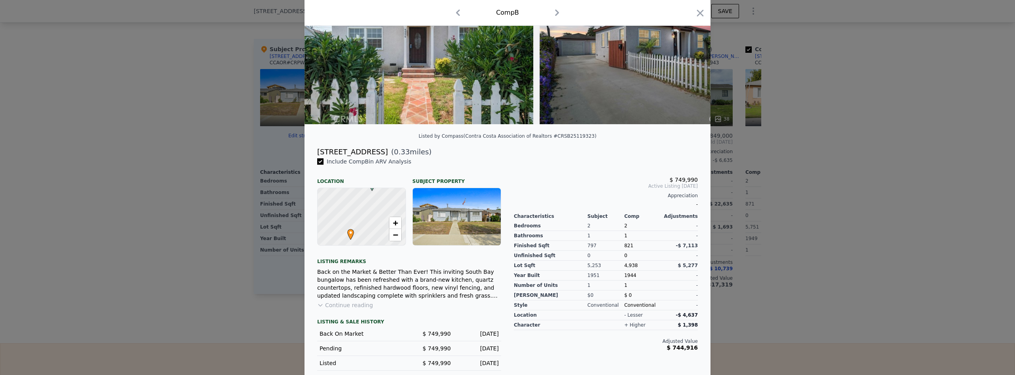
click at [356, 309] on button "Continue reading" at bounding box center [345, 305] width 56 height 8
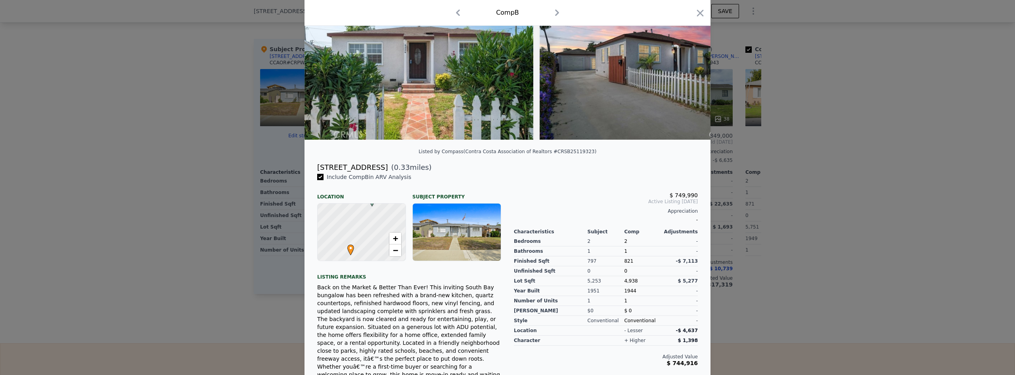
scroll to position [0, 0]
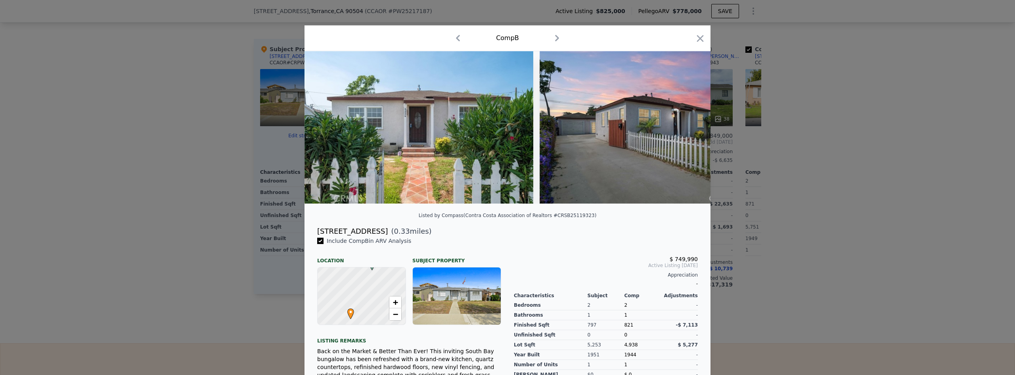
click at [684, 132] on icon at bounding box center [690, 127] width 16 height 16
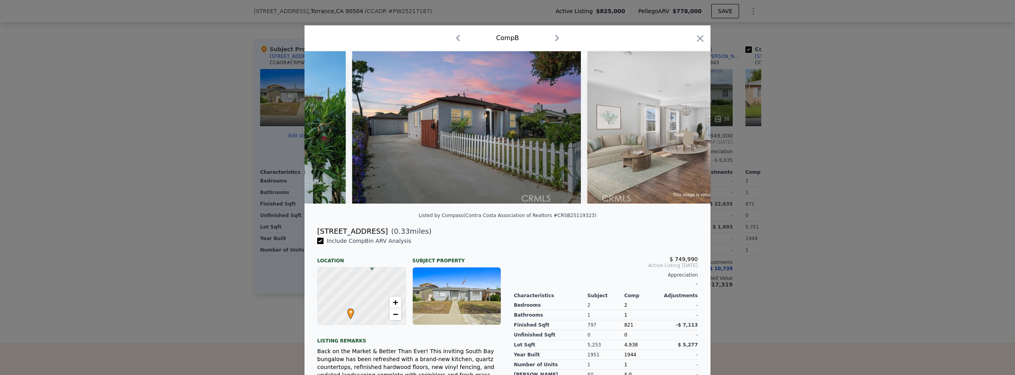
scroll to position [0, 190]
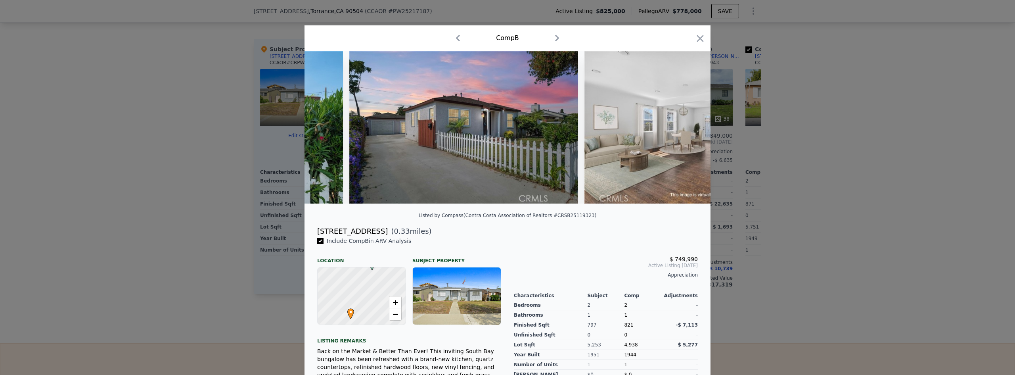
click at [684, 132] on icon at bounding box center [690, 127] width 16 height 16
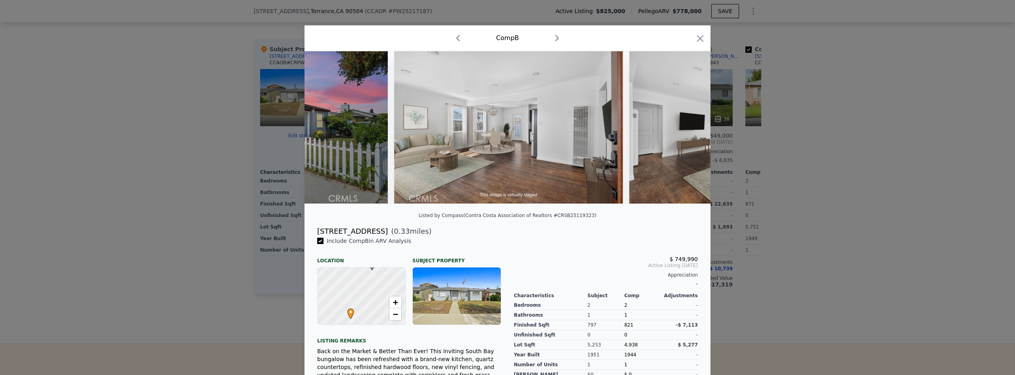
click at [684, 132] on icon at bounding box center [690, 127] width 16 height 16
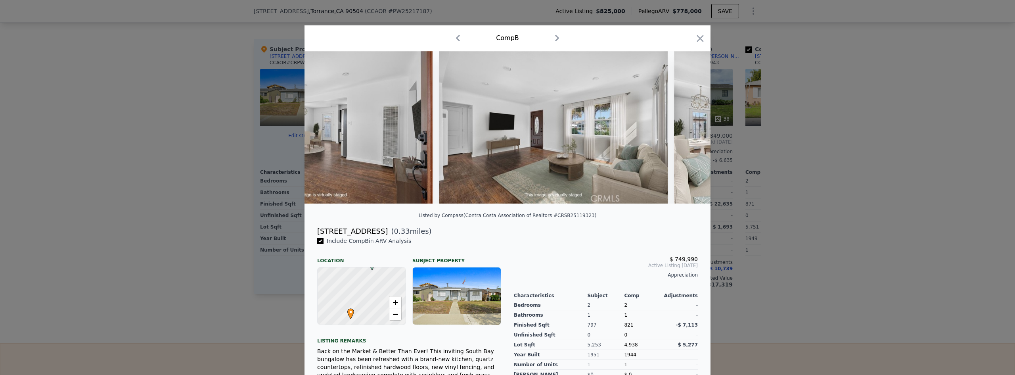
click at [684, 132] on icon at bounding box center [690, 127] width 16 height 16
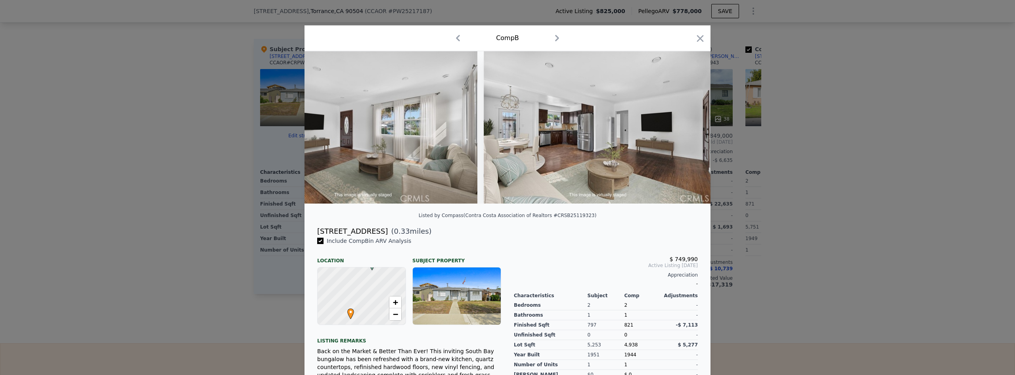
click at [684, 132] on icon at bounding box center [690, 127] width 16 height 16
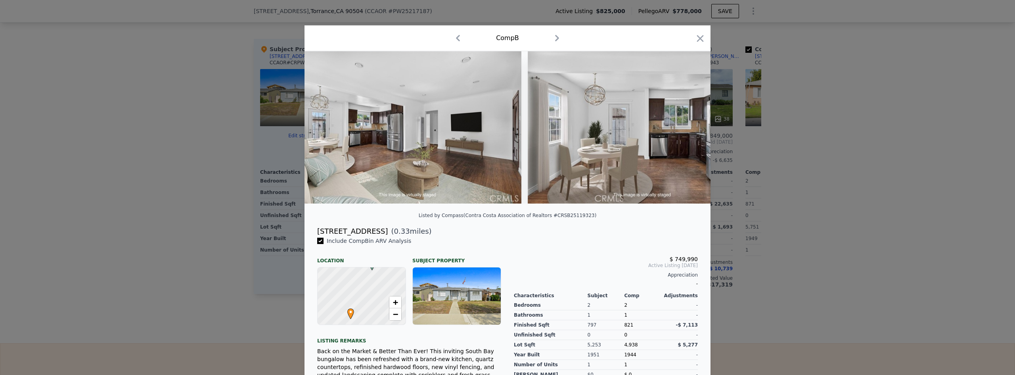
click at [684, 132] on icon at bounding box center [690, 127] width 16 height 16
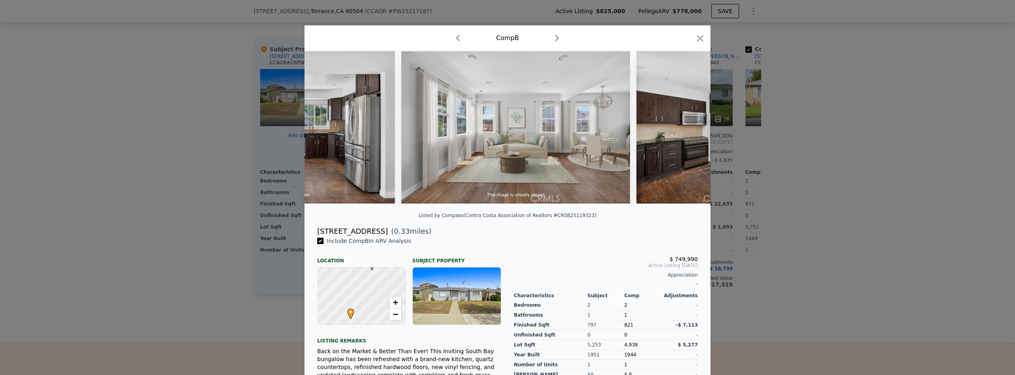
scroll to position [0, 1332]
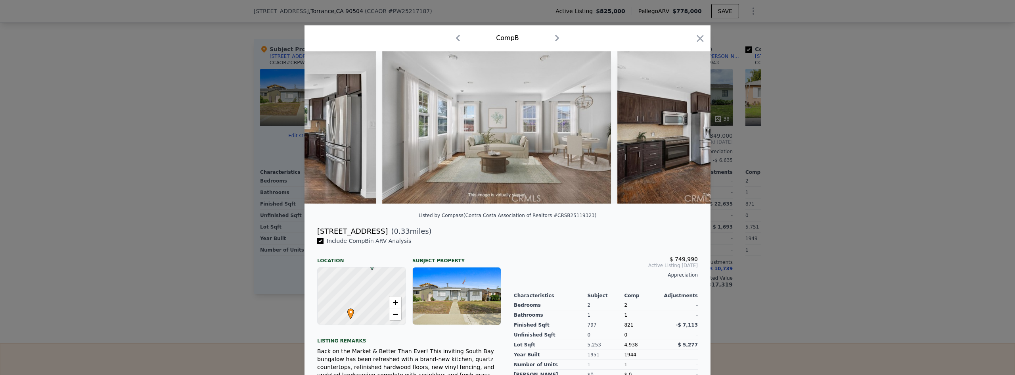
click at [684, 132] on div at bounding box center [507, 127] width 406 height 152
click at [683, 134] on icon at bounding box center [690, 127] width 16 height 16
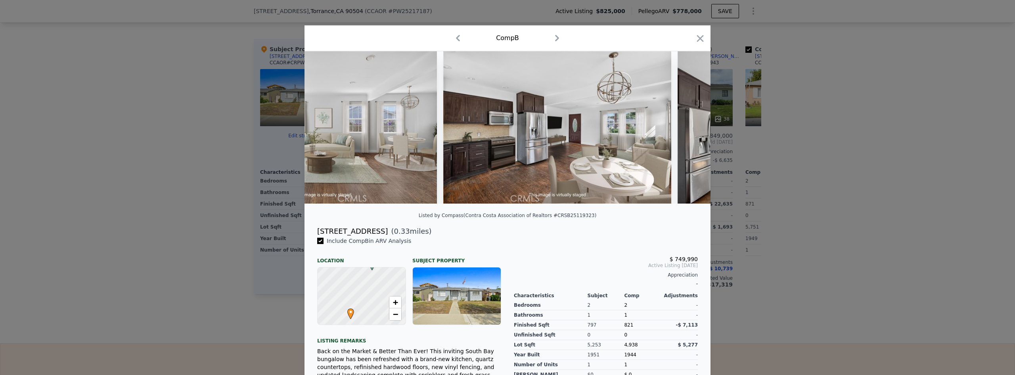
scroll to position [0, 1522]
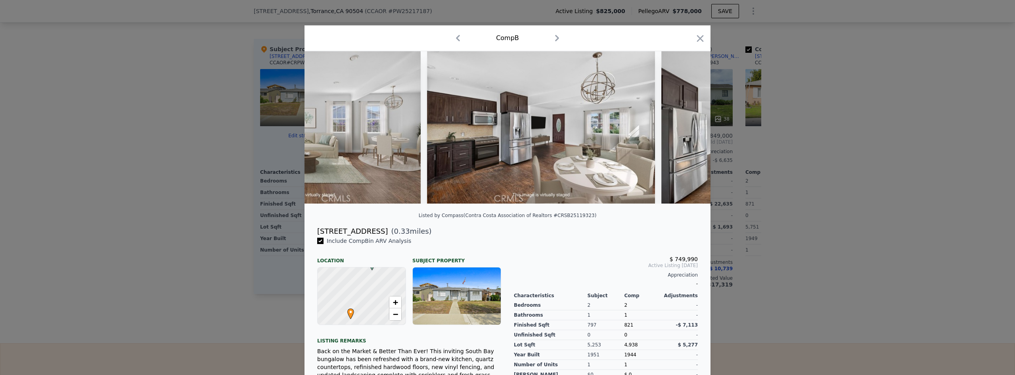
click at [685, 132] on icon at bounding box center [690, 127] width 16 height 16
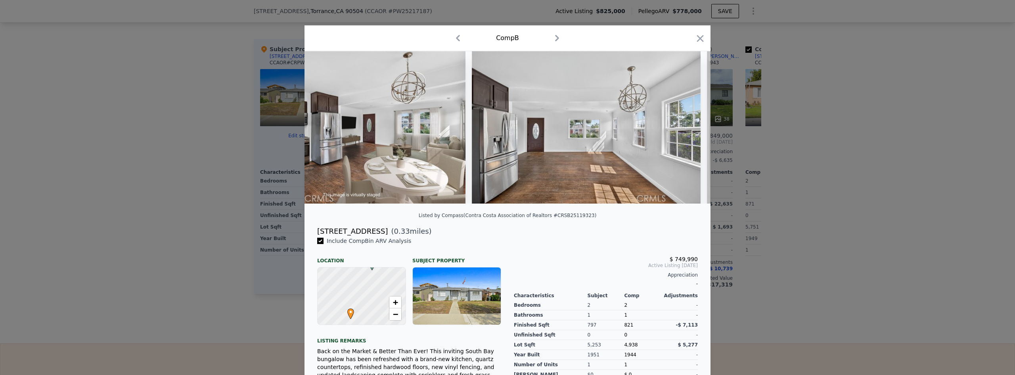
scroll to position [0, 1712]
click at [323, 131] on icon at bounding box center [325, 127] width 16 height 16
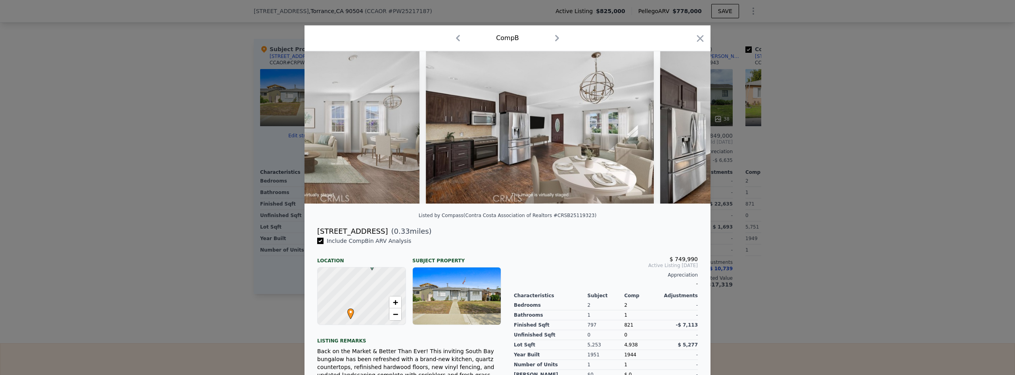
scroll to position [0, 1522]
click at [323, 131] on icon at bounding box center [325, 127] width 16 height 16
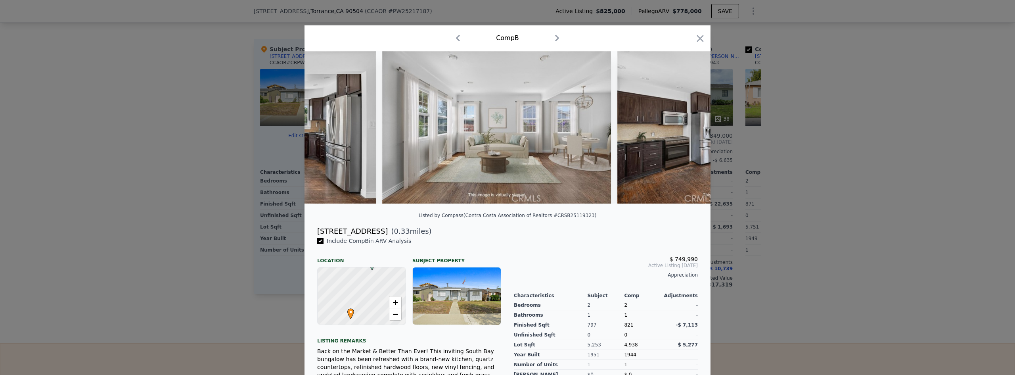
click at [323, 131] on icon at bounding box center [325, 127] width 16 height 16
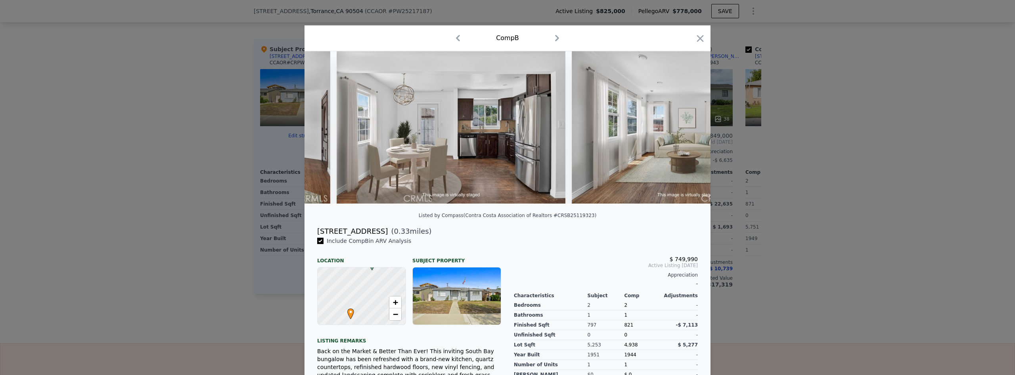
scroll to position [0, 1141]
click at [686, 130] on icon at bounding box center [690, 127] width 16 height 16
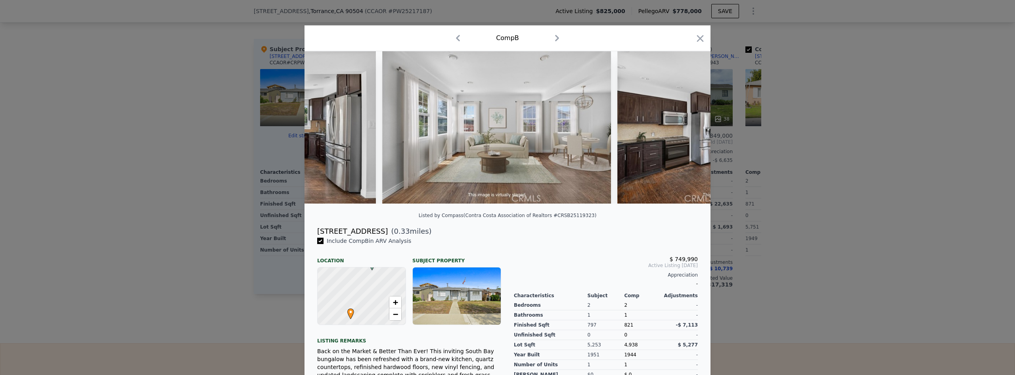
click at [686, 130] on icon at bounding box center [690, 127] width 16 height 16
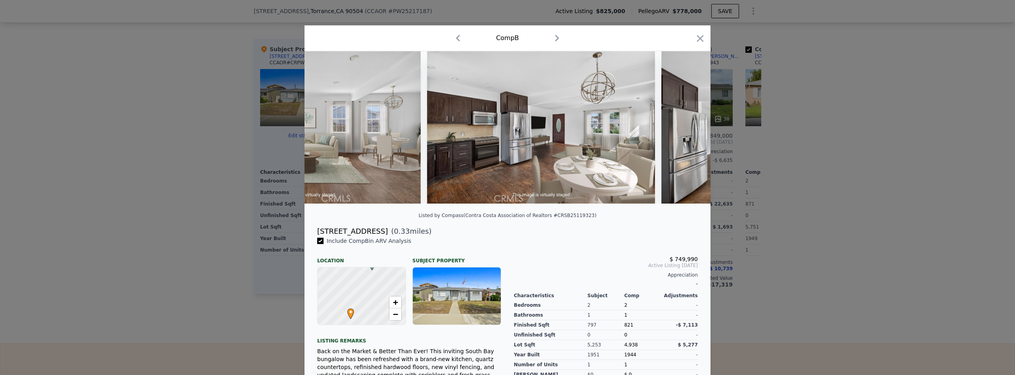
click at [686, 130] on icon at bounding box center [690, 127] width 16 height 16
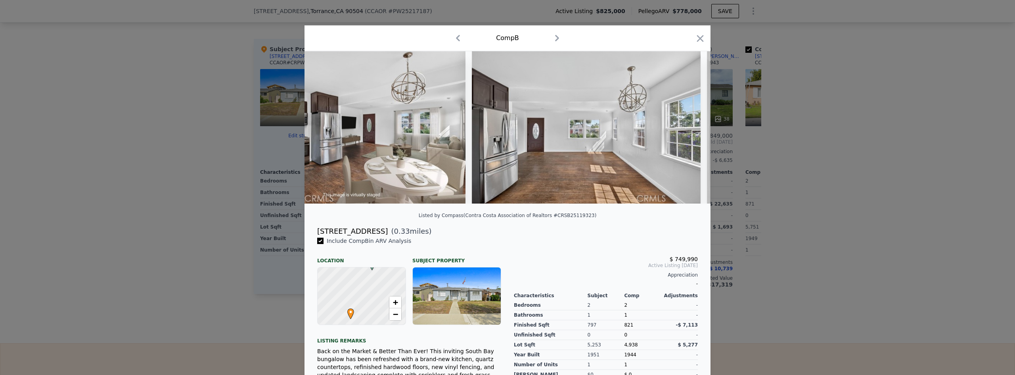
scroll to position [0, 1712]
click at [686, 130] on icon at bounding box center [690, 127] width 16 height 16
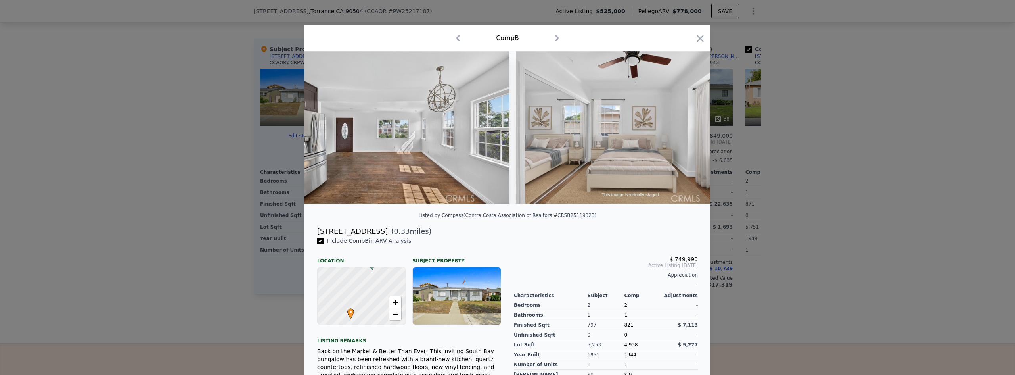
click at [686, 130] on icon at bounding box center [690, 127] width 16 height 16
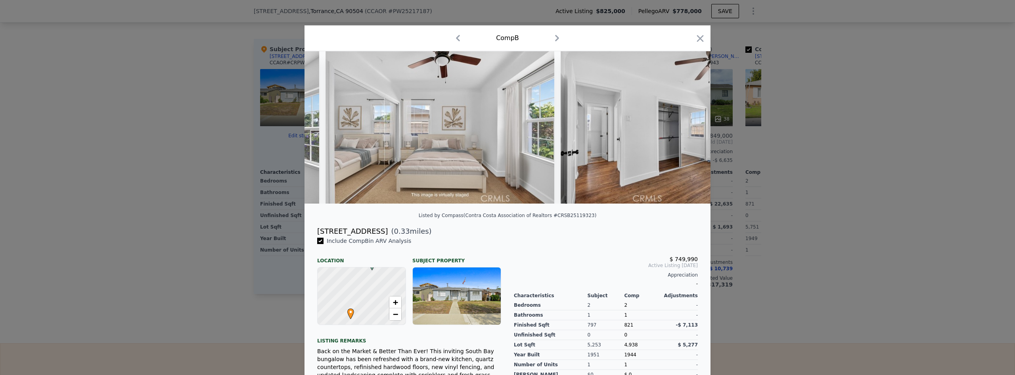
click at [686, 130] on icon at bounding box center [690, 127] width 16 height 16
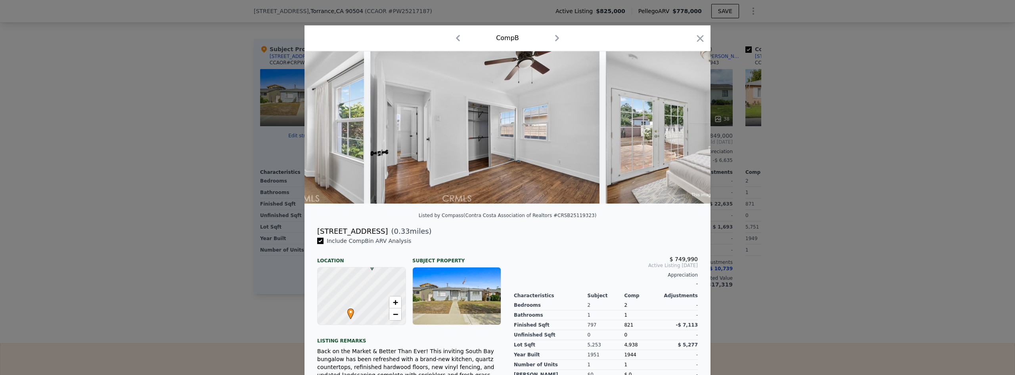
click at [686, 130] on icon at bounding box center [690, 127] width 16 height 16
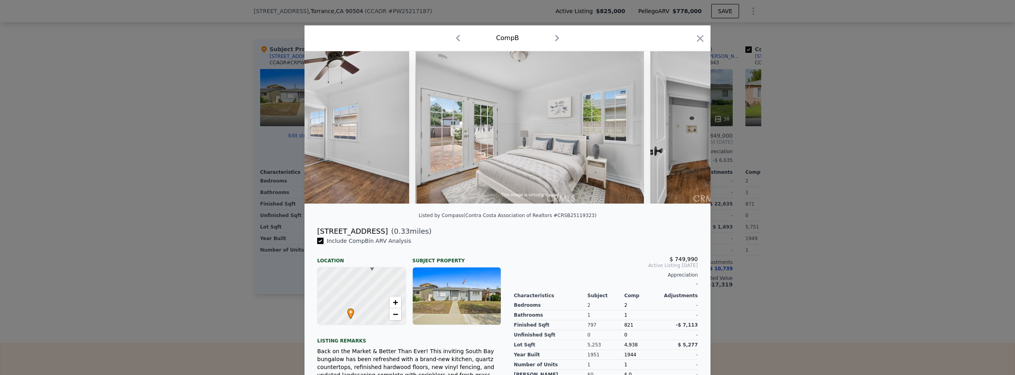
click at [686, 130] on icon at bounding box center [690, 127] width 16 height 16
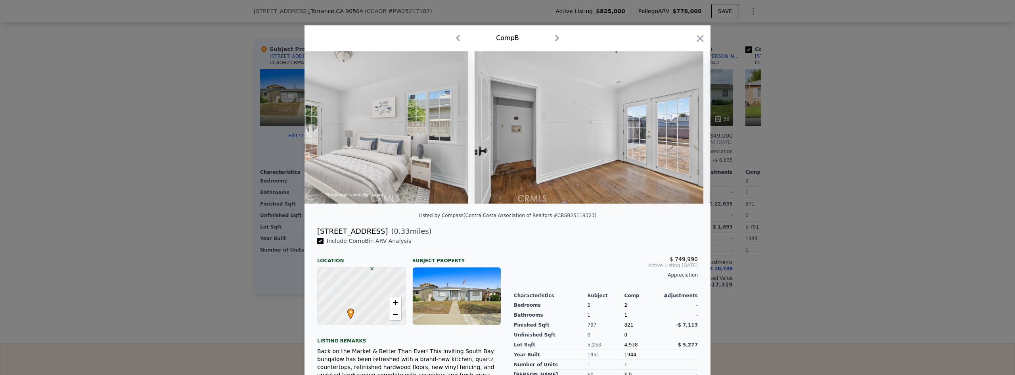
scroll to position [0, 2663]
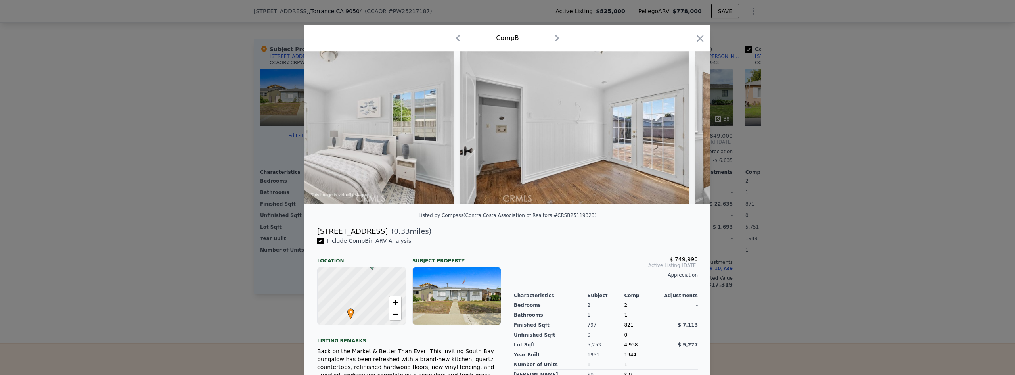
click at [686, 130] on icon at bounding box center [690, 127] width 16 height 16
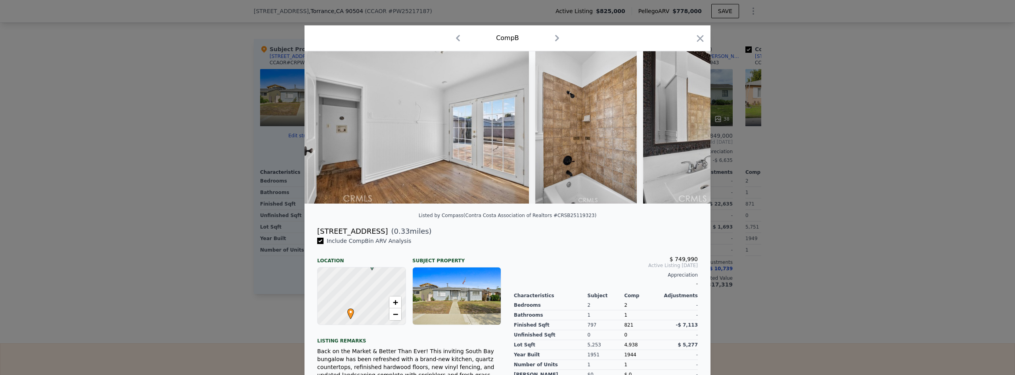
scroll to position [0, 2854]
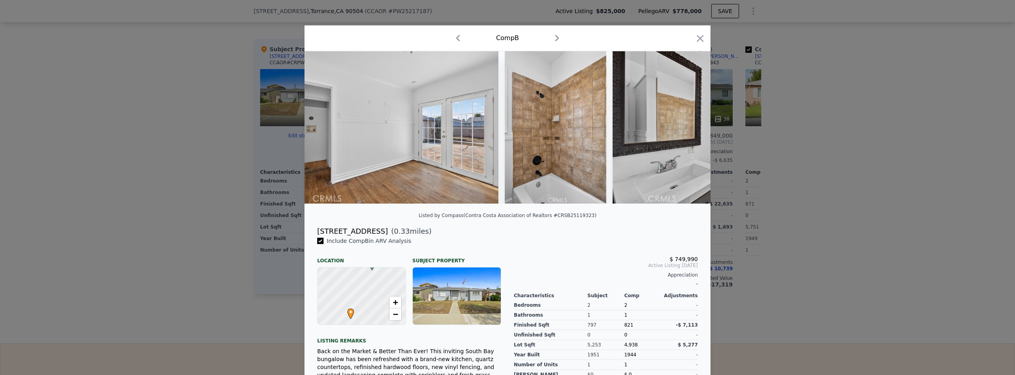
click at [686, 130] on div at bounding box center [507, 127] width 406 height 152
click at [686, 130] on icon at bounding box center [690, 127] width 16 height 16
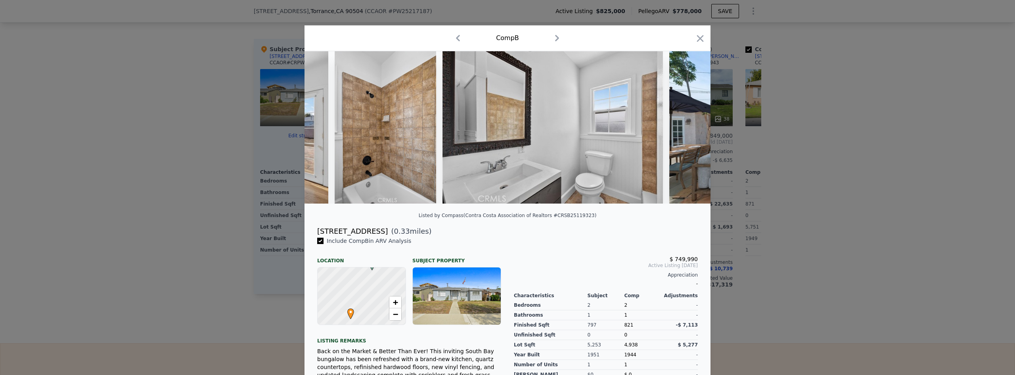
scroll to position [0, 3044]
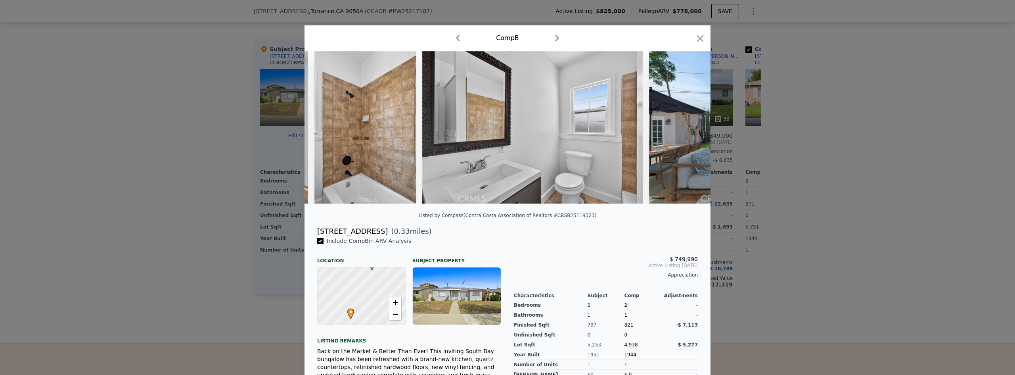
click at [686, 130] on icon at bounding box center [690, 127] width 16 height 16
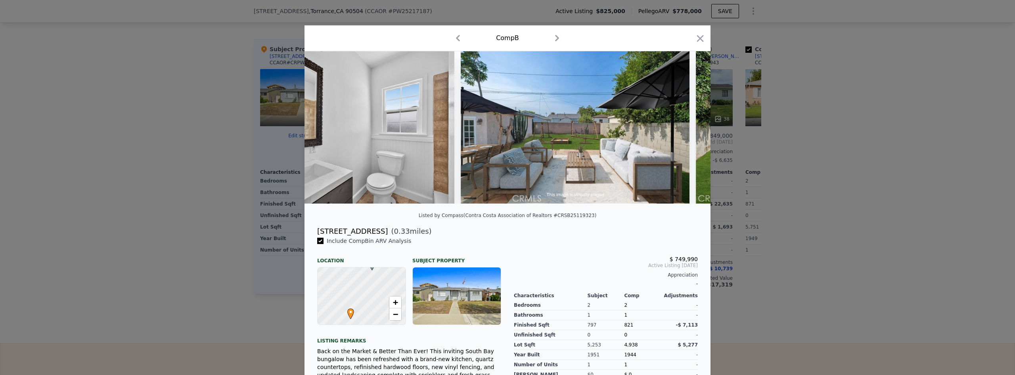
scroll to position [0, 3234]
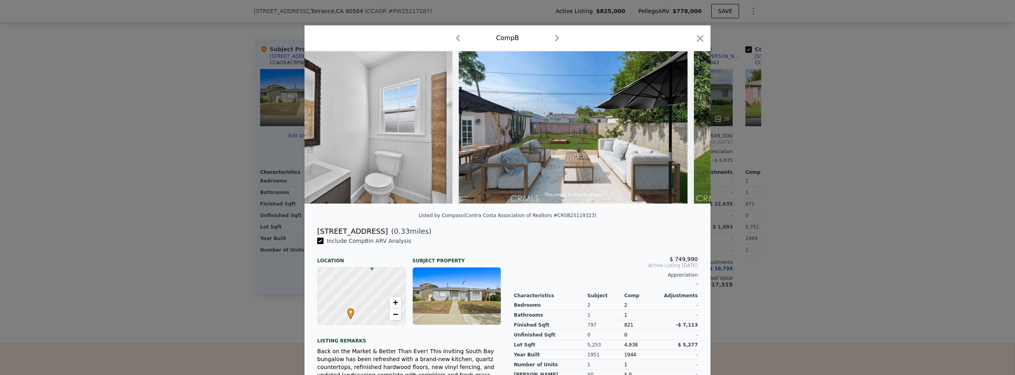
click at [686, 130] on icon at bounding box center [690, 127] width 16 height 16
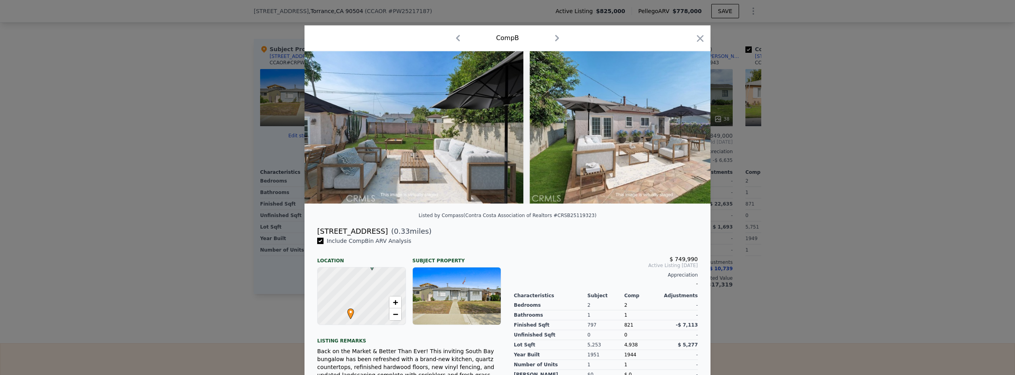
scroll to position [0, 3424]
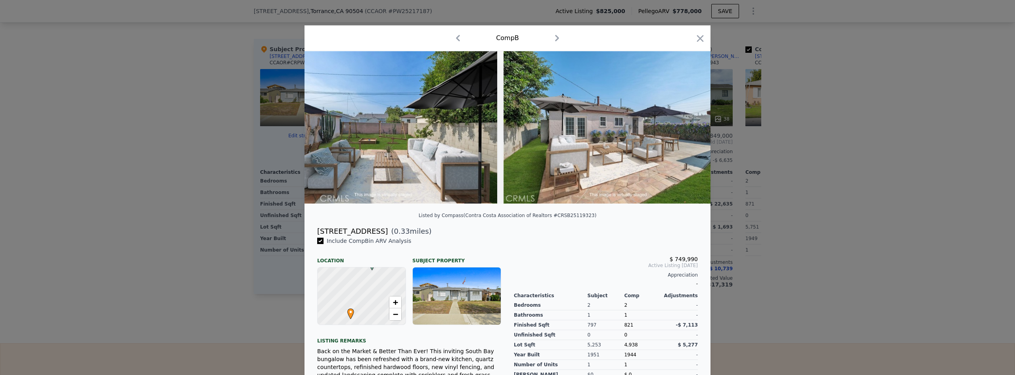
click at [686, 130] on icon at bounding box center [690, 127] width 16 height 16
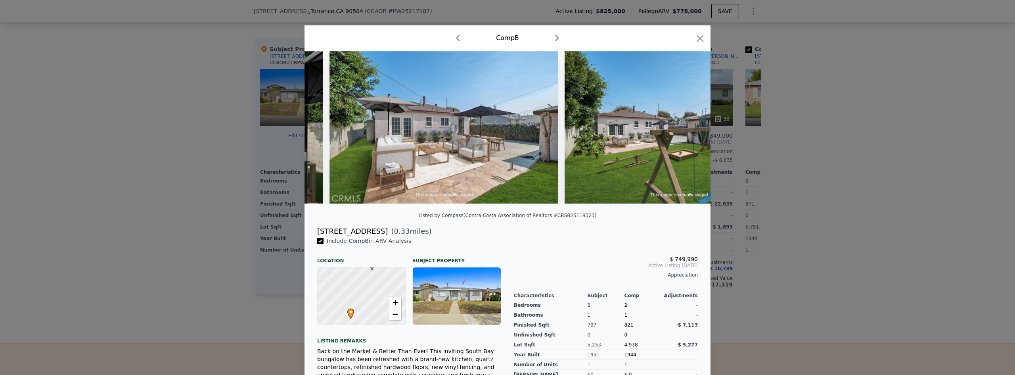
scroll to position [0, 3615]
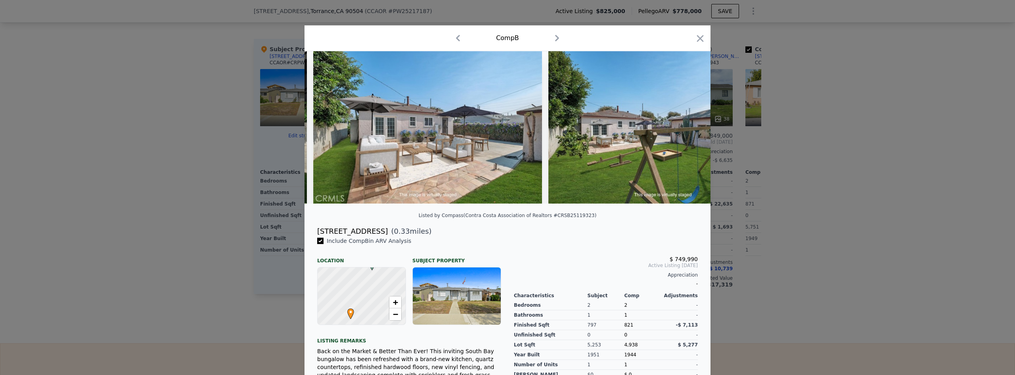
click at [686, 130] on icon at bounding box center [690, 127] width 16 height 16
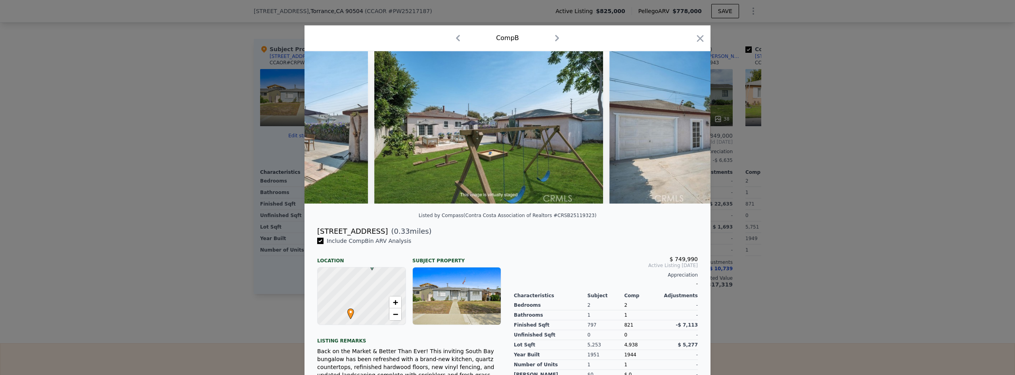
scroll to position [0, 3805]
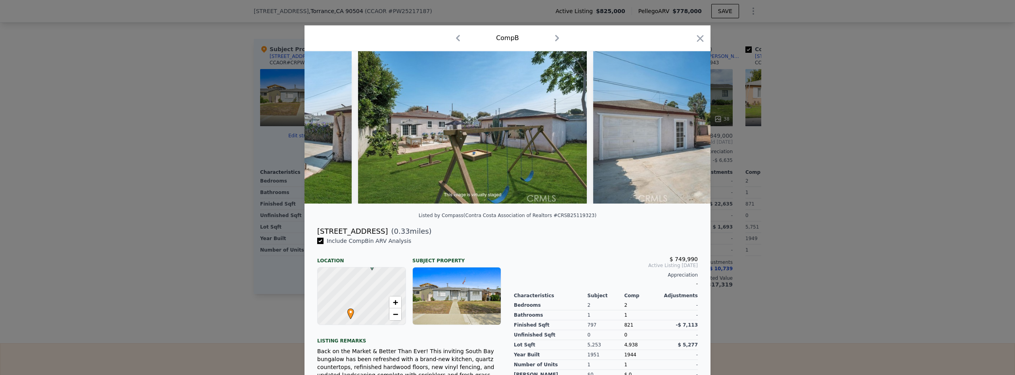
click at [686, 130] on icon at bounding box center [690, 127] width 16 height 16
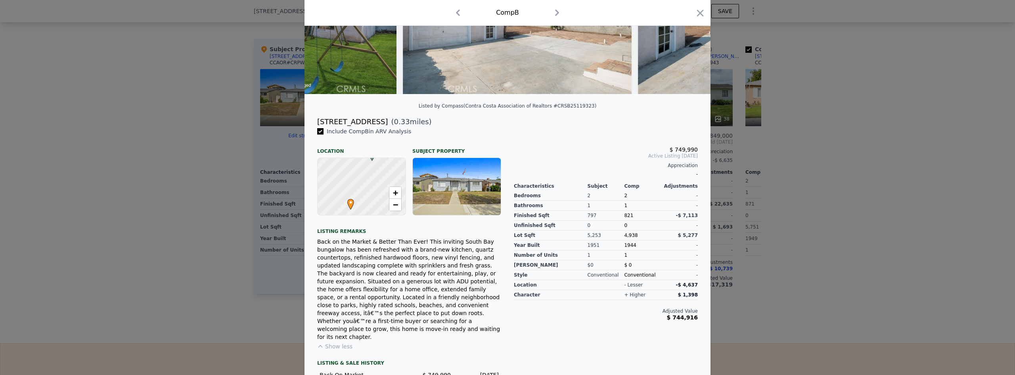
scroll to position [155, 0]
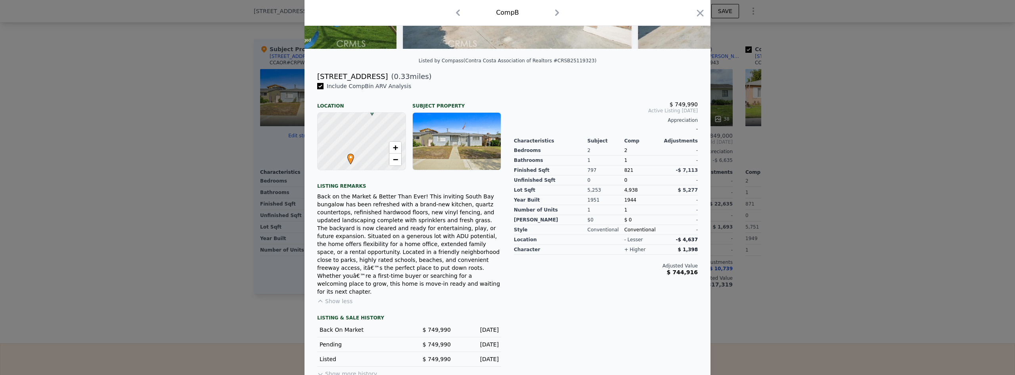
click at [342, 366] on button "Show more history" at bounding box center [347, 371] width 60 height 11
